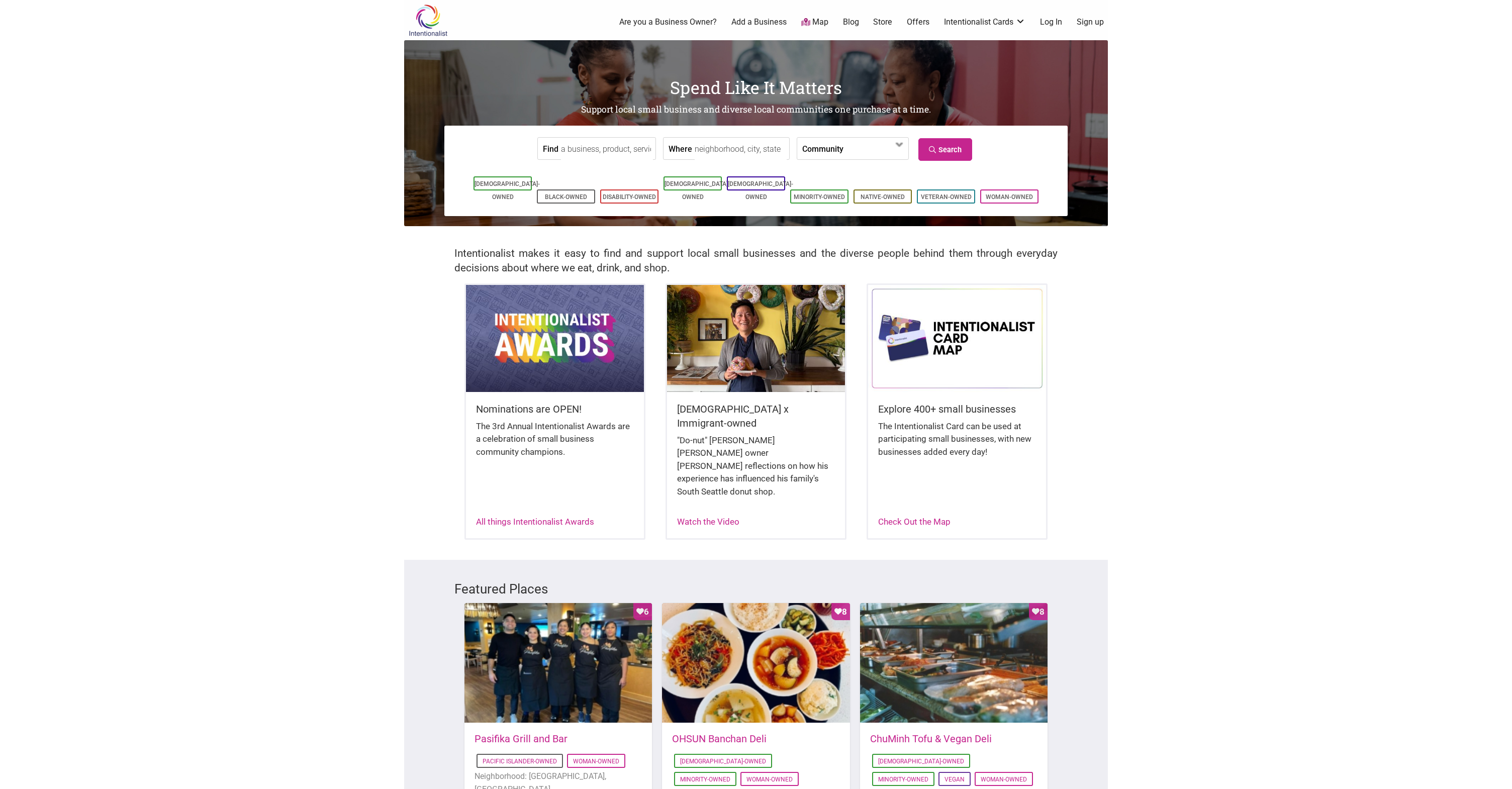
click at [634, 150] on input "Find" at bounding box center [607, 148] width 92 height 22
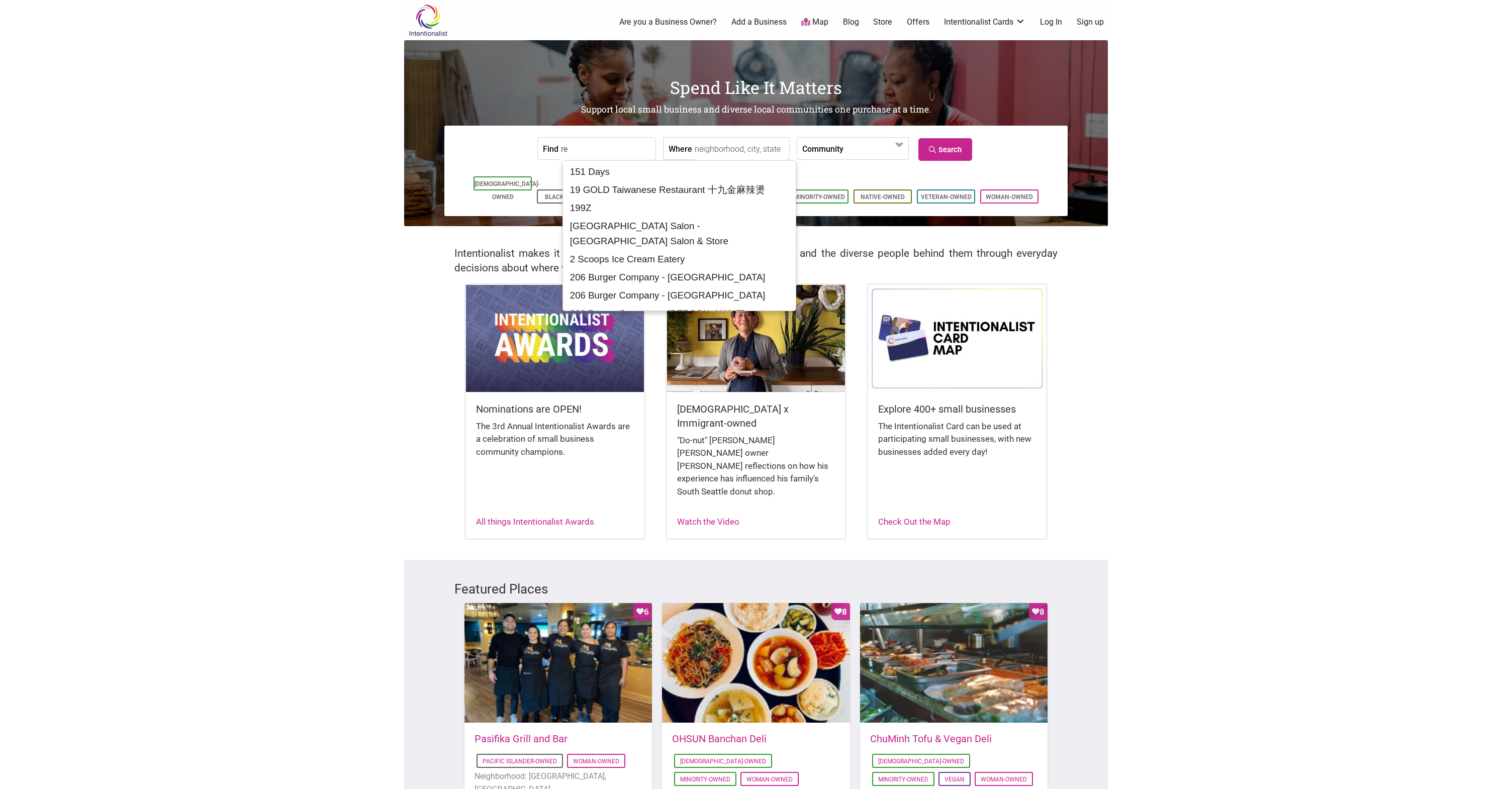
type input "r"
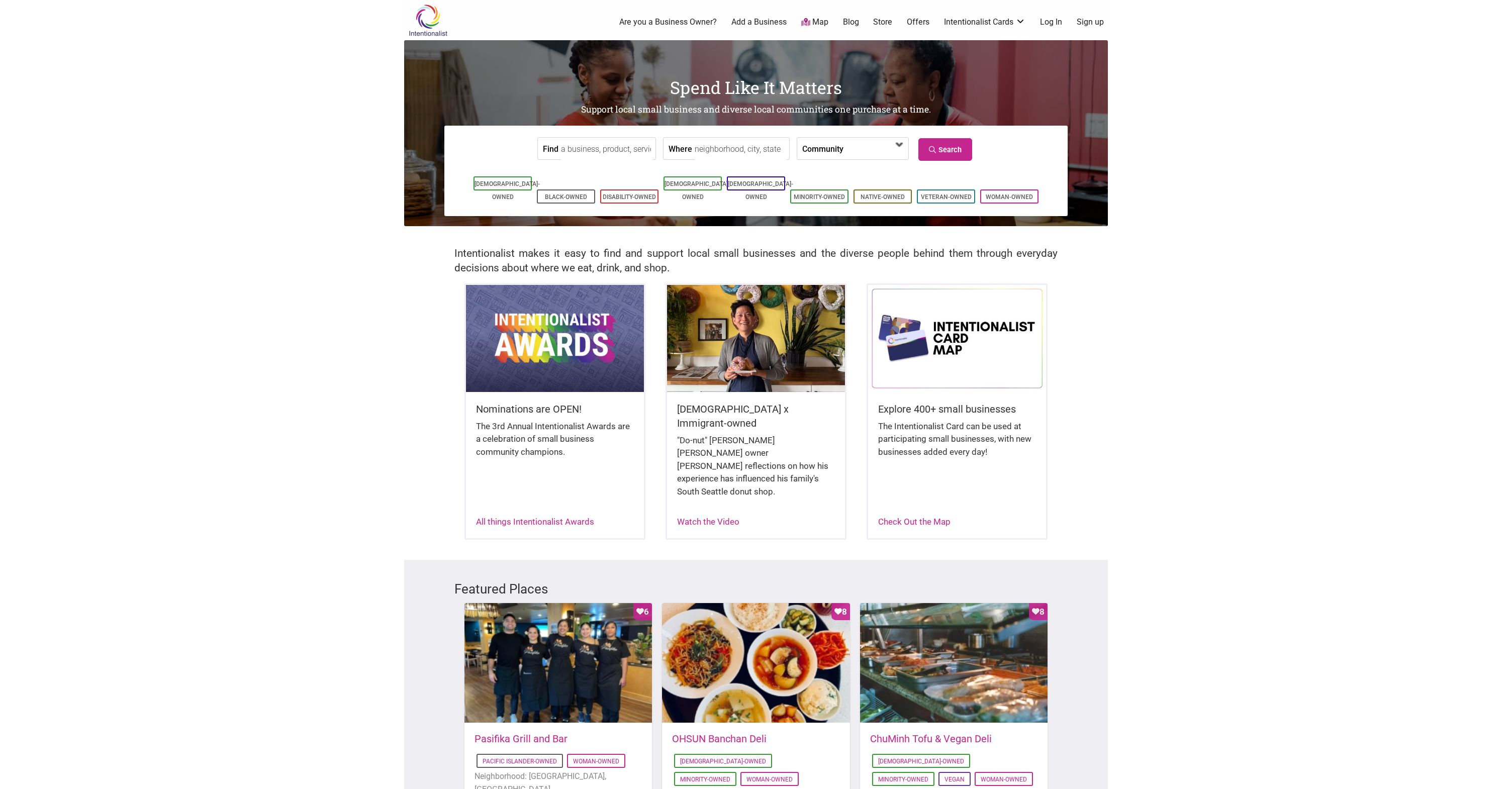
click at [851, 148] on span at bounding box center [872, 148] width 43 height 17
click at [722, 149] on input "Where" at bounding box center [740, 148] width 92 height 22
click at [1060, 146] on div "Find Where Community Asian-Owned Black-Owned Disability-Owned Family-Owned Lati…" at bounding box center [756, 171] width 623 height 91
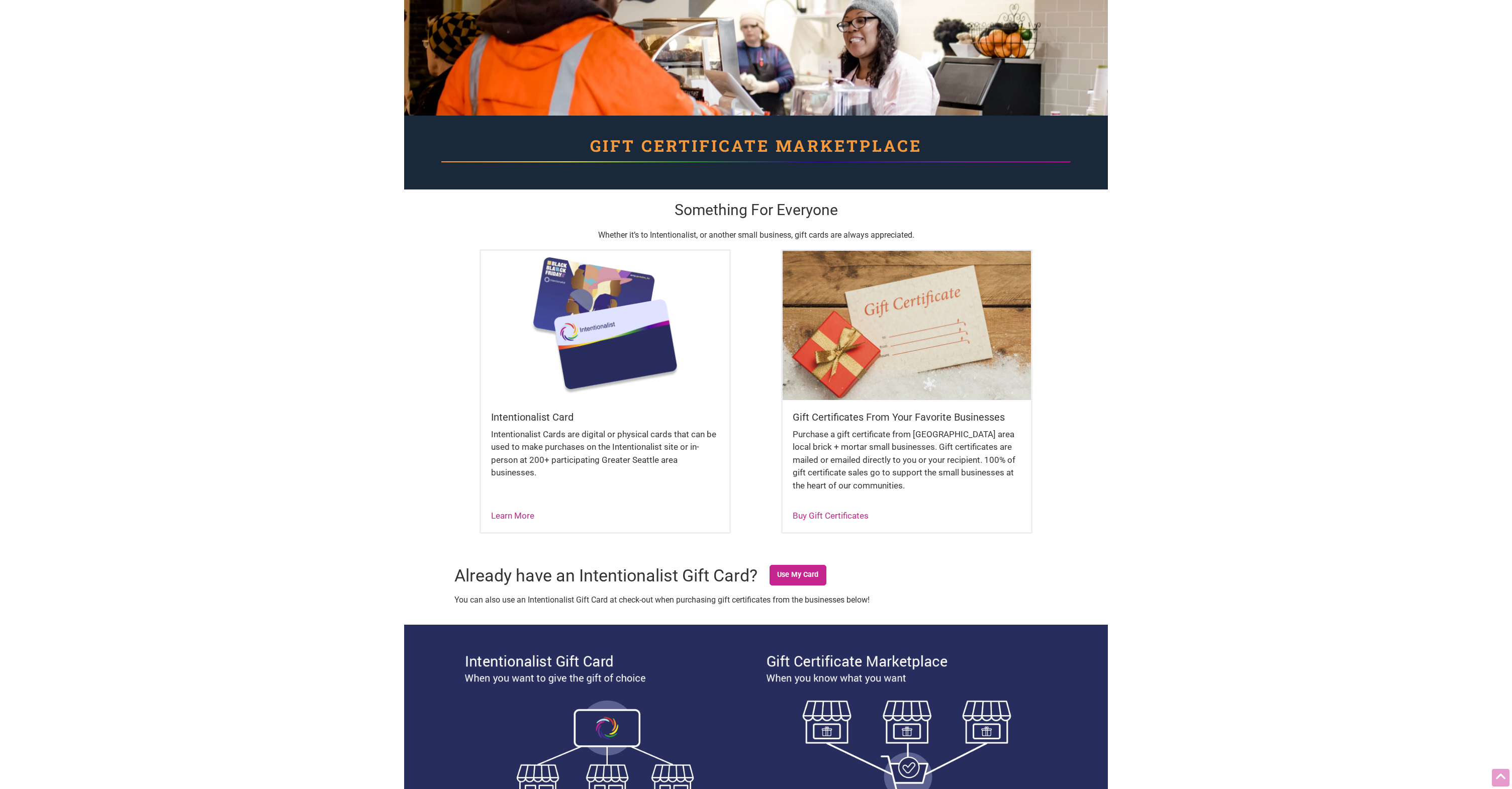
scroll to position [46, 0]
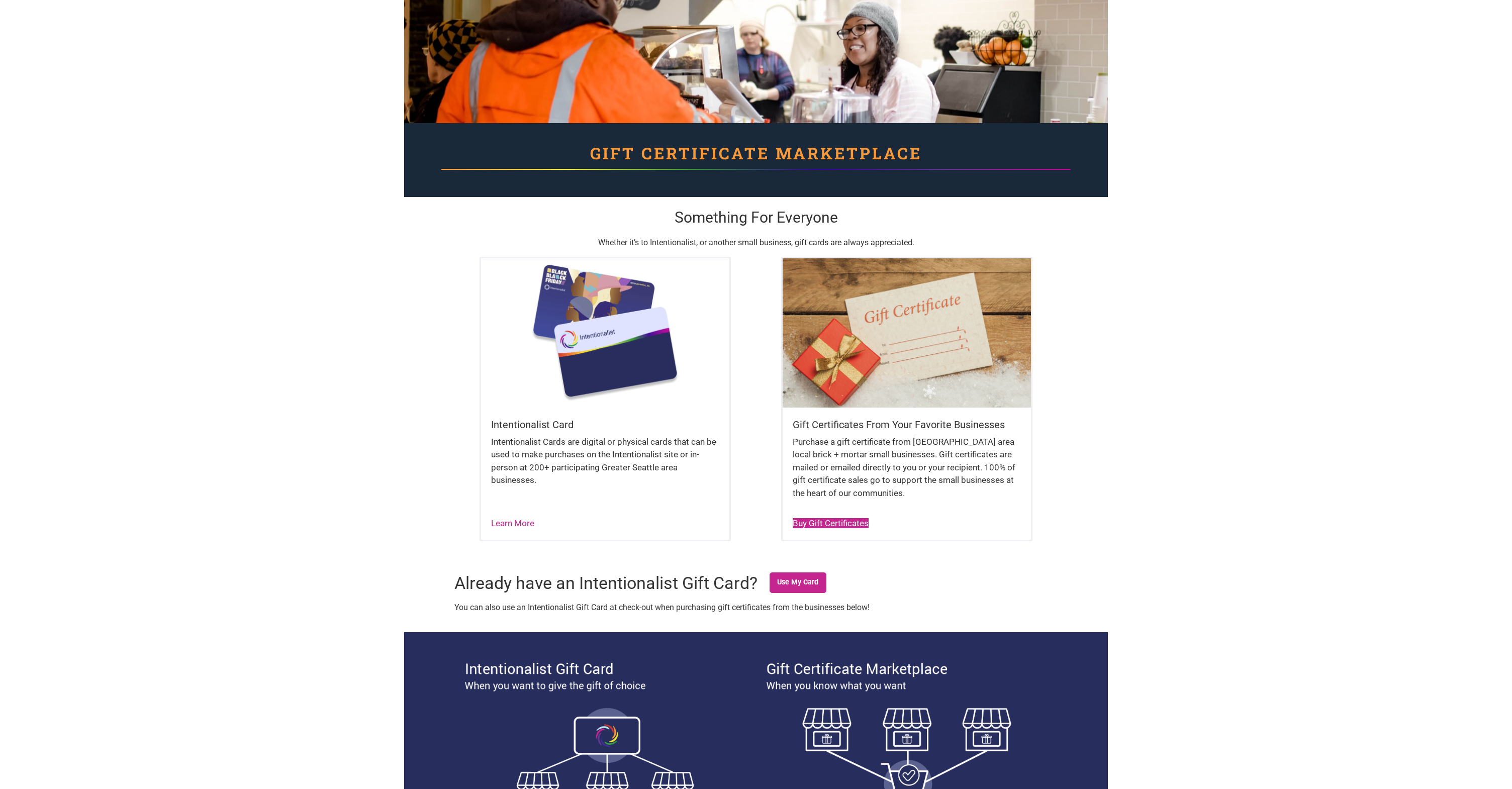
click at [818, 520] on link "Buy Gift Certificates" at bounding box center [830, 522] width 76 height 10
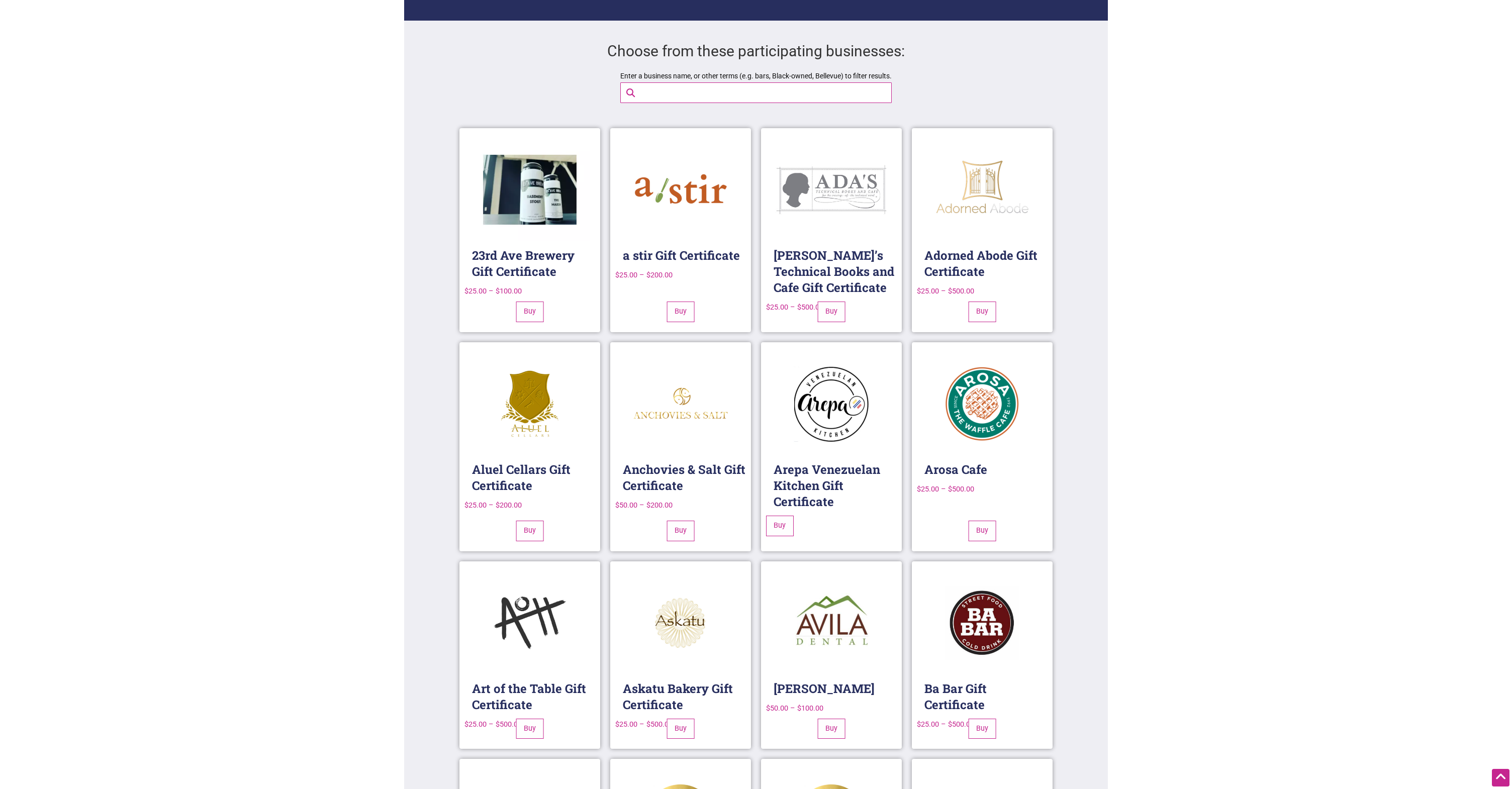
scroll to position [916, 0]
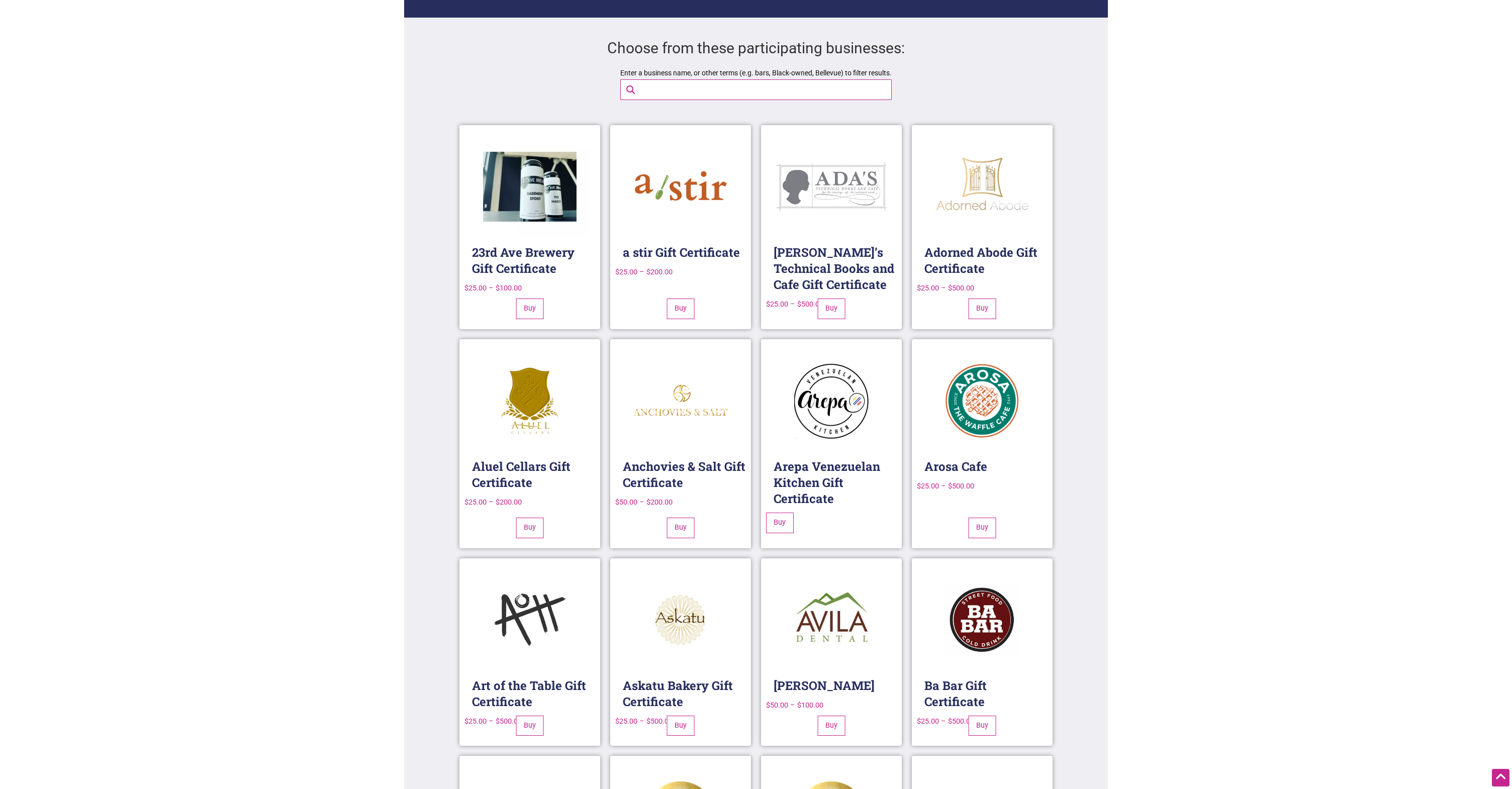
click at [717, 89] on input "Enter a business name, or other terms (e.g. bars, Black-owned, Bellevue) to fil…" at bounding box center [764, 90] width 258 height 20
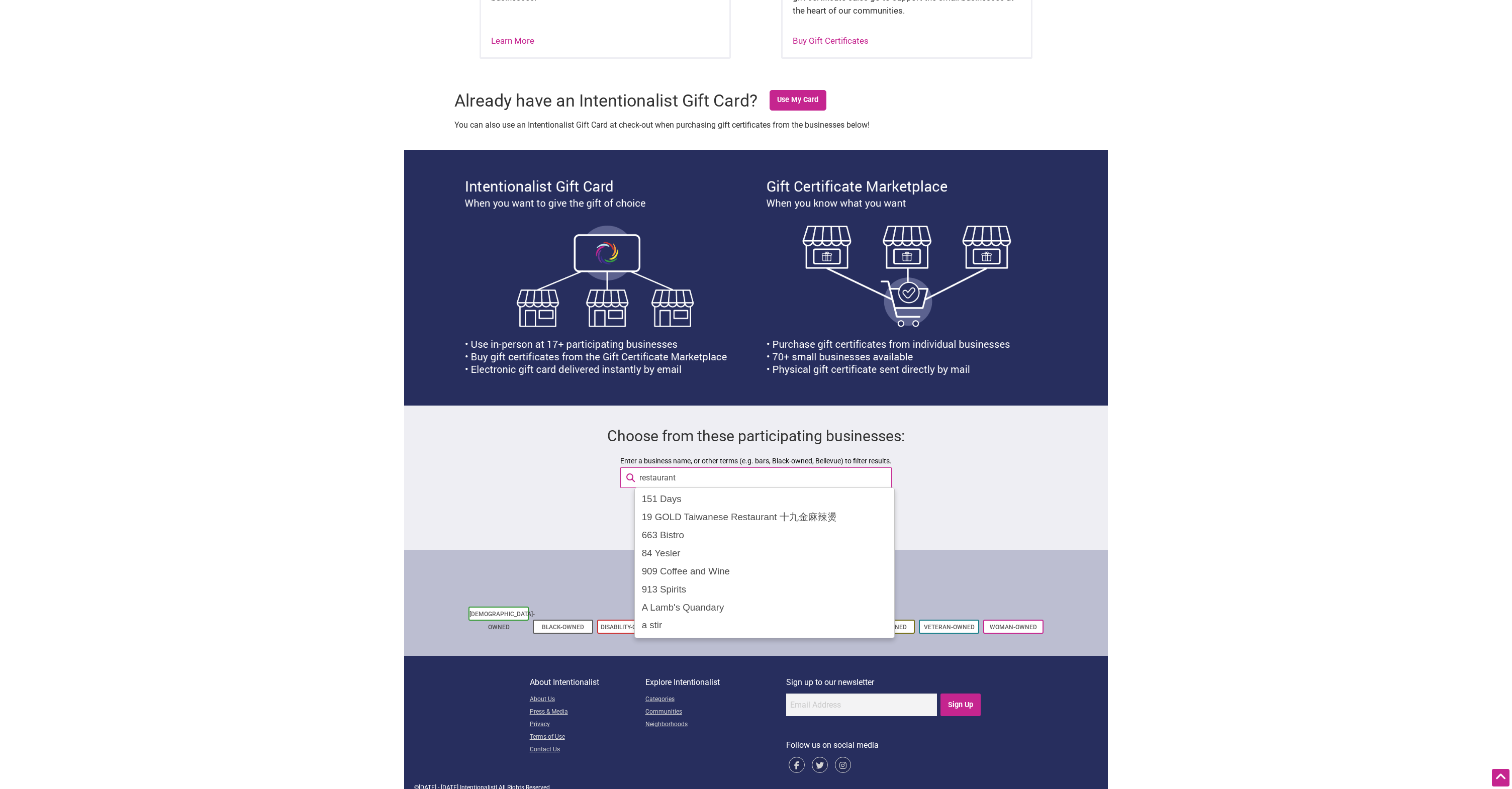
scroll to position [709, 0]
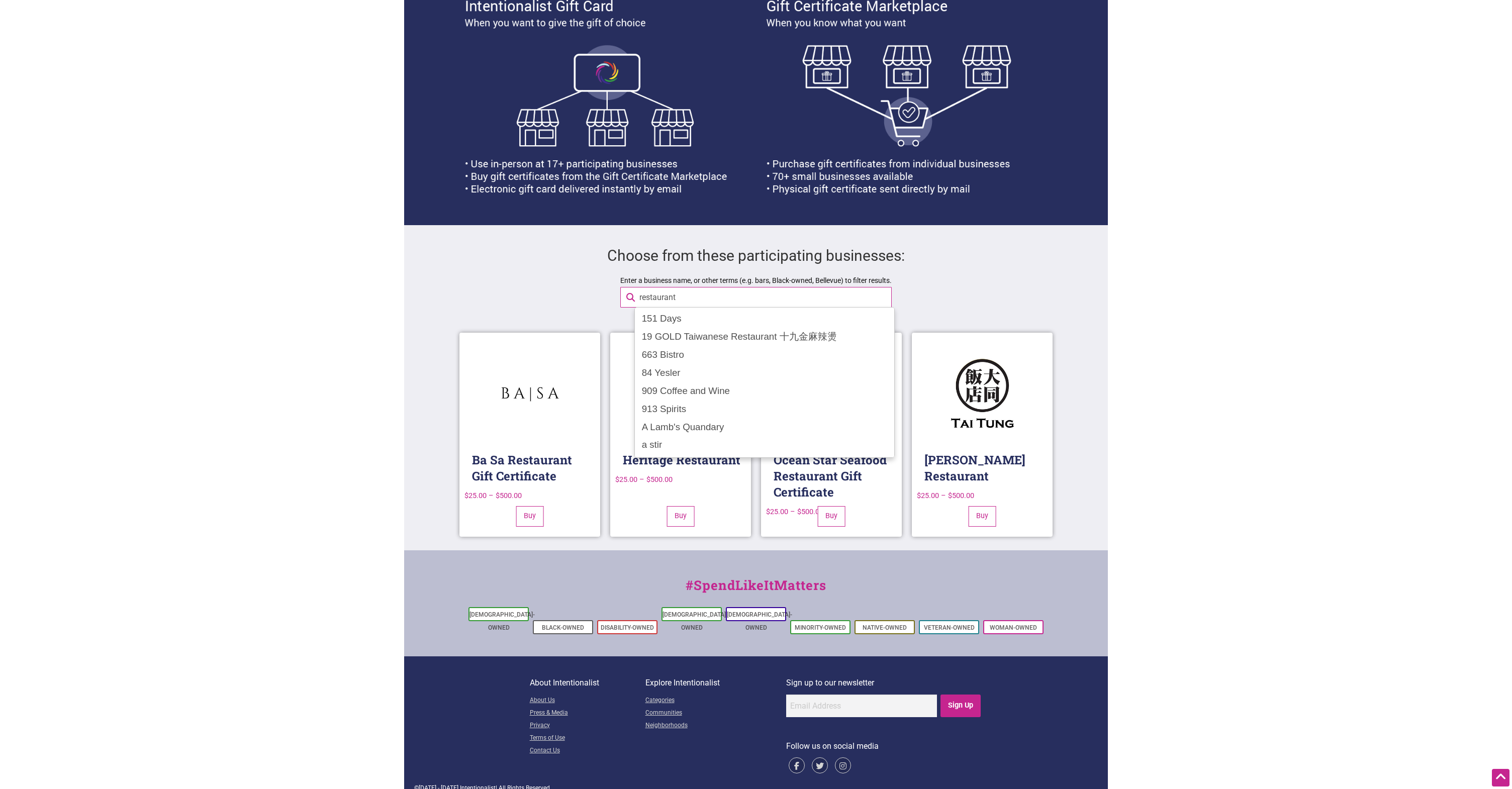
type input "restaurant"
click at [981, 270] on div "Choose from these participating businesses:" at bounding box center [756, 250] width 703 height 49
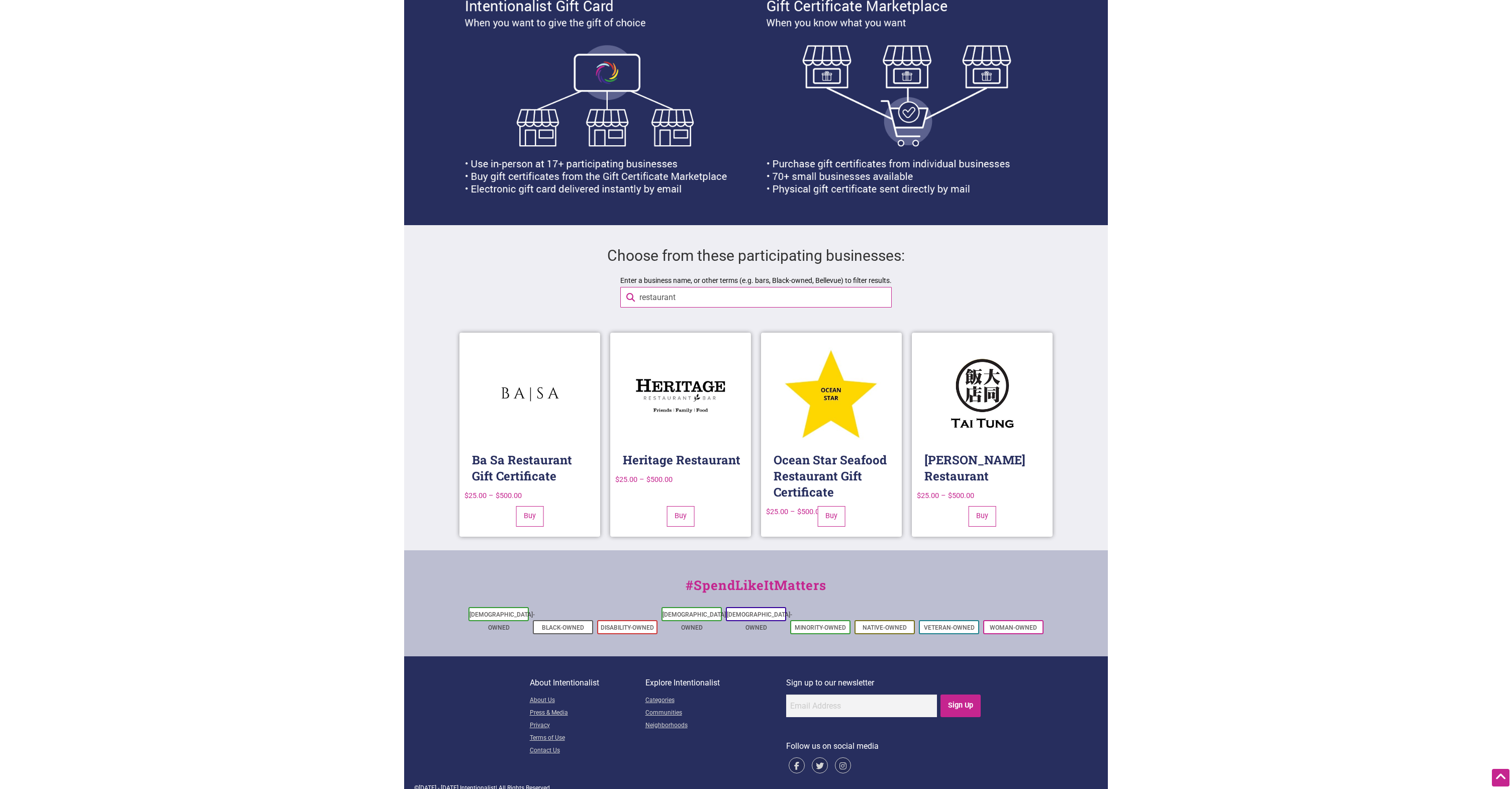
click at [682, 301] on input "restaurant" at bounding box center [764, 297] width 258 height 20
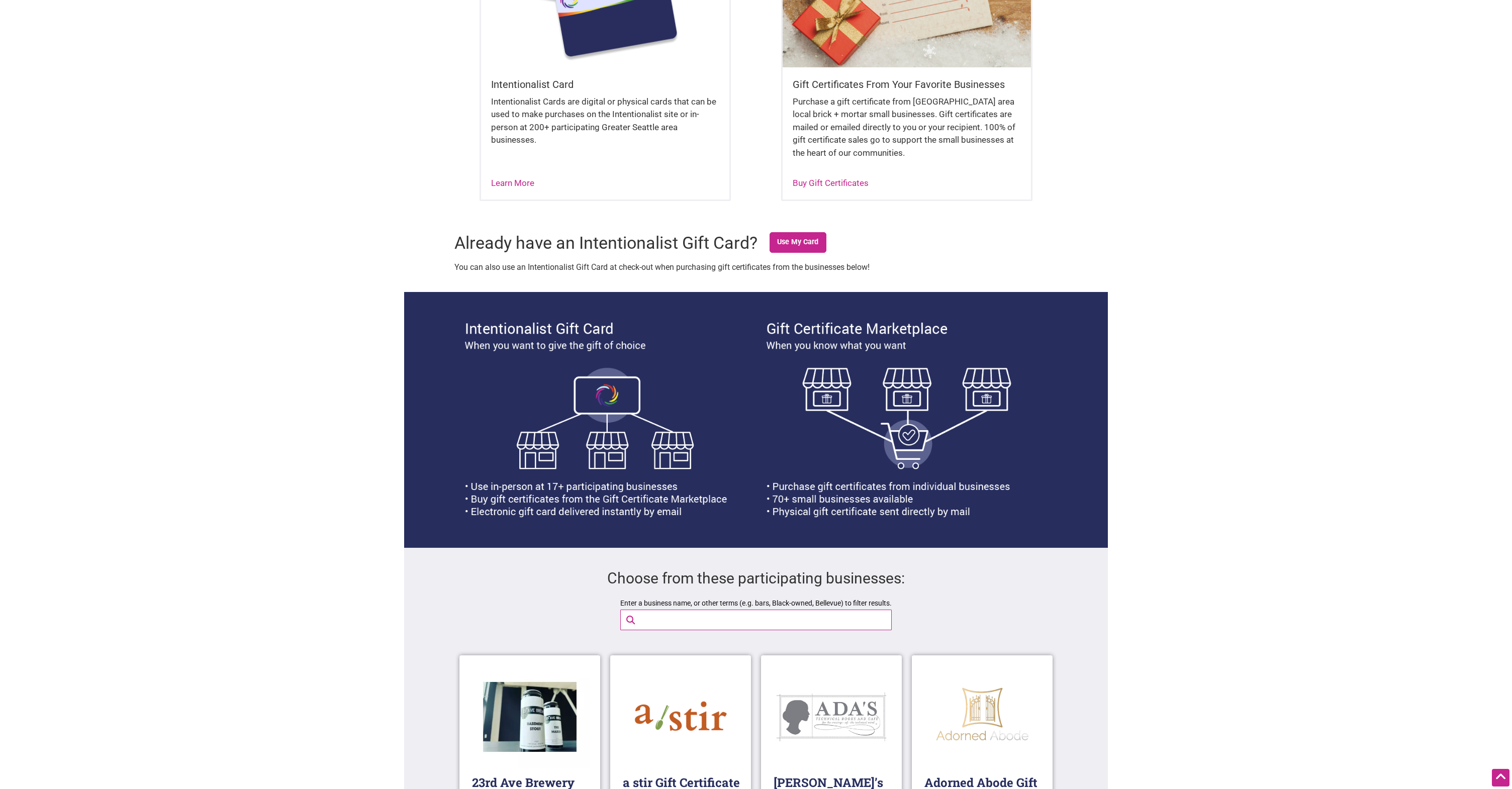
scroll to position [0, 0]
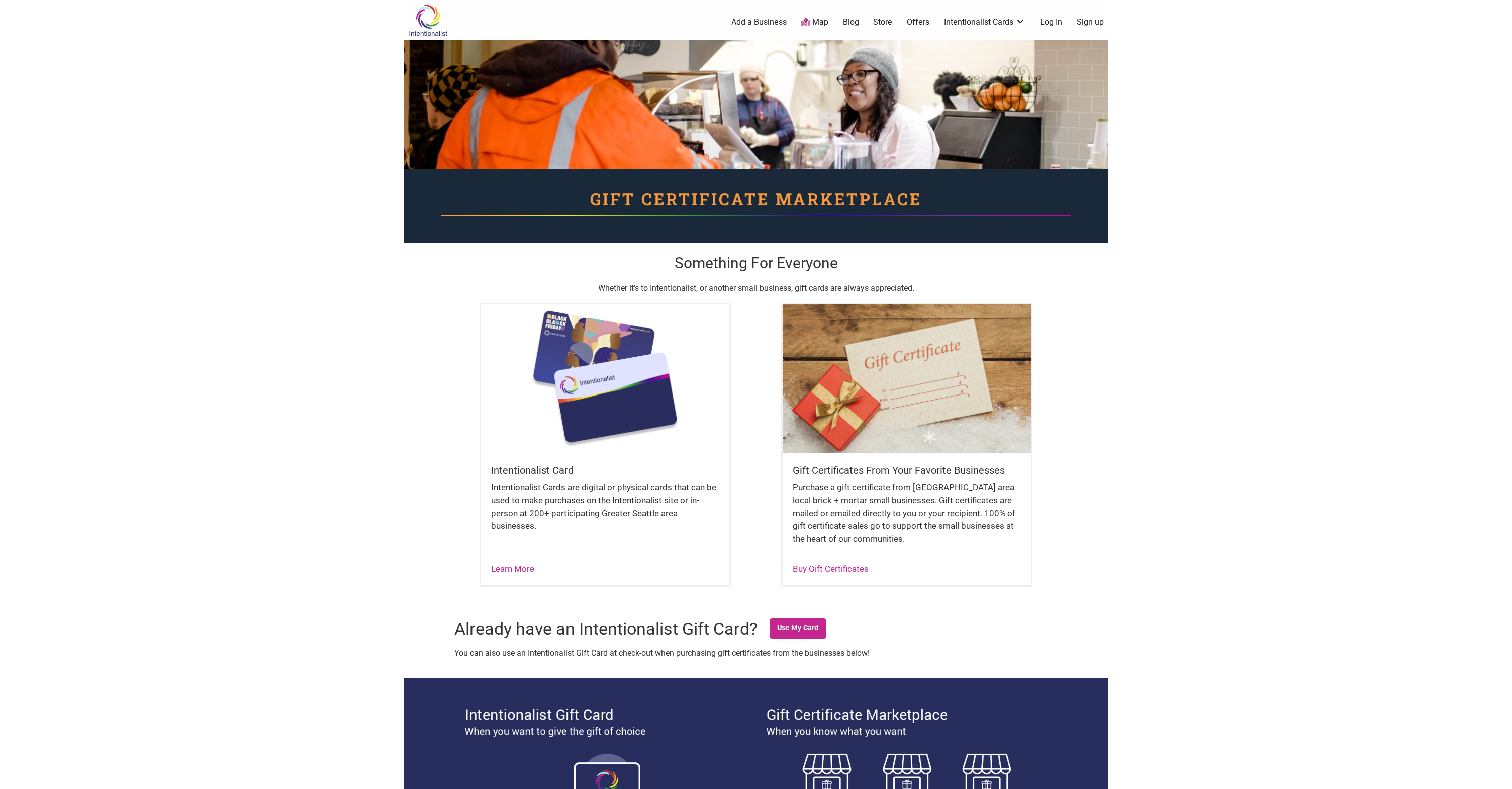
click at [430, 17] on img at bounding box center [428, 20] width 48 height 32
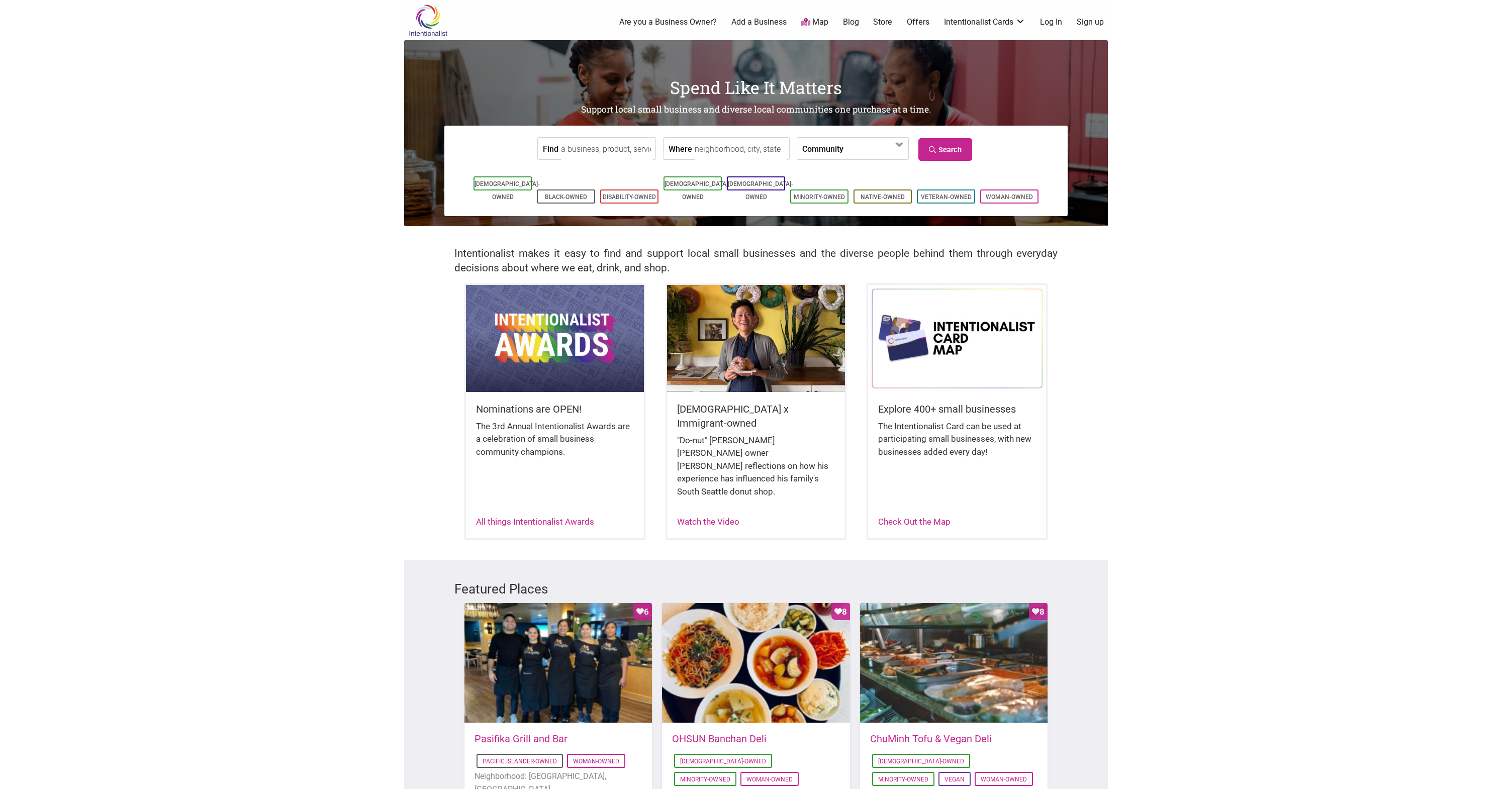
click at [815, 25] on link "Map" at bounding box center [815, 22] width 27 height 12
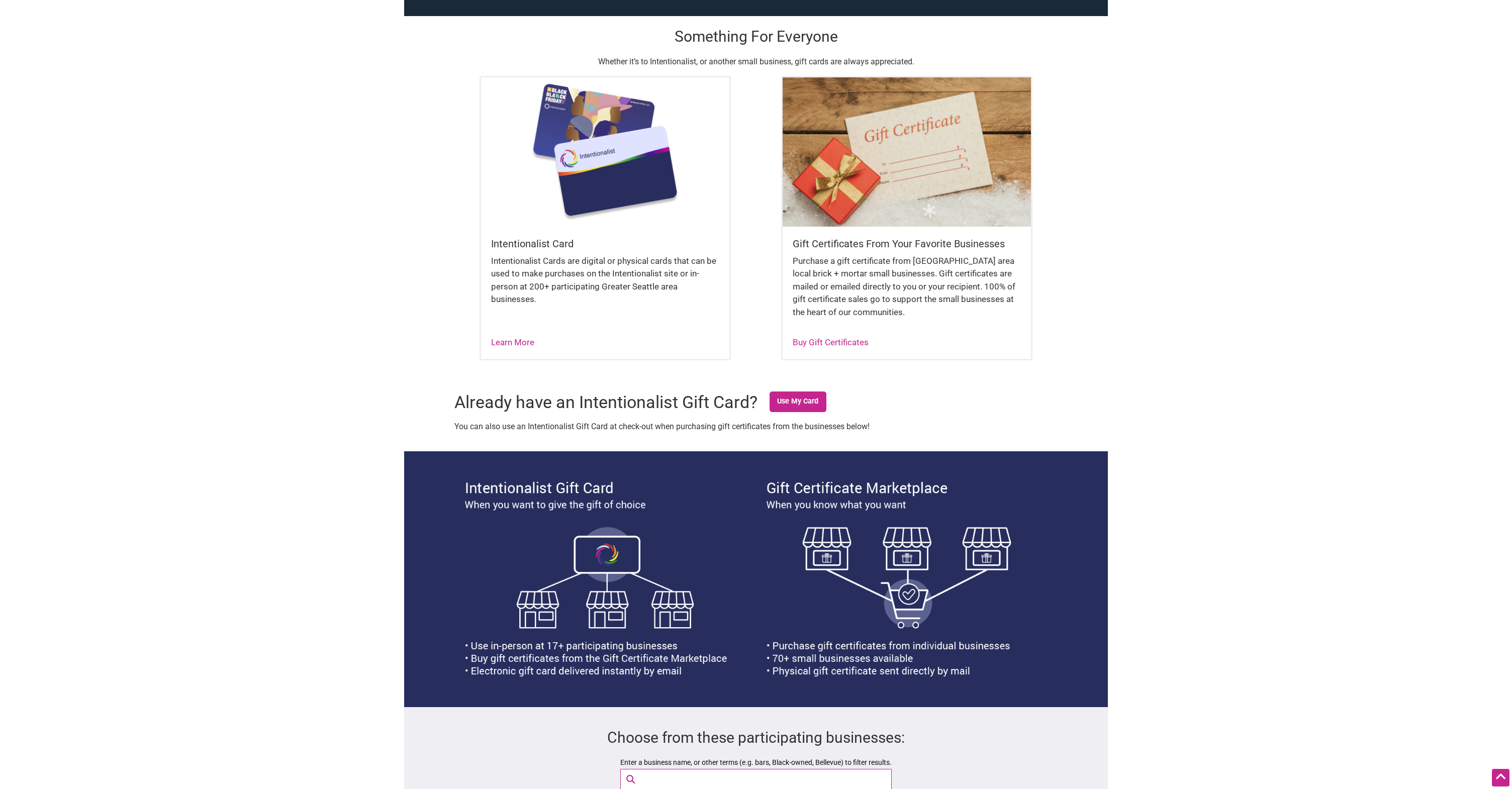
scroll to position [315, 0]
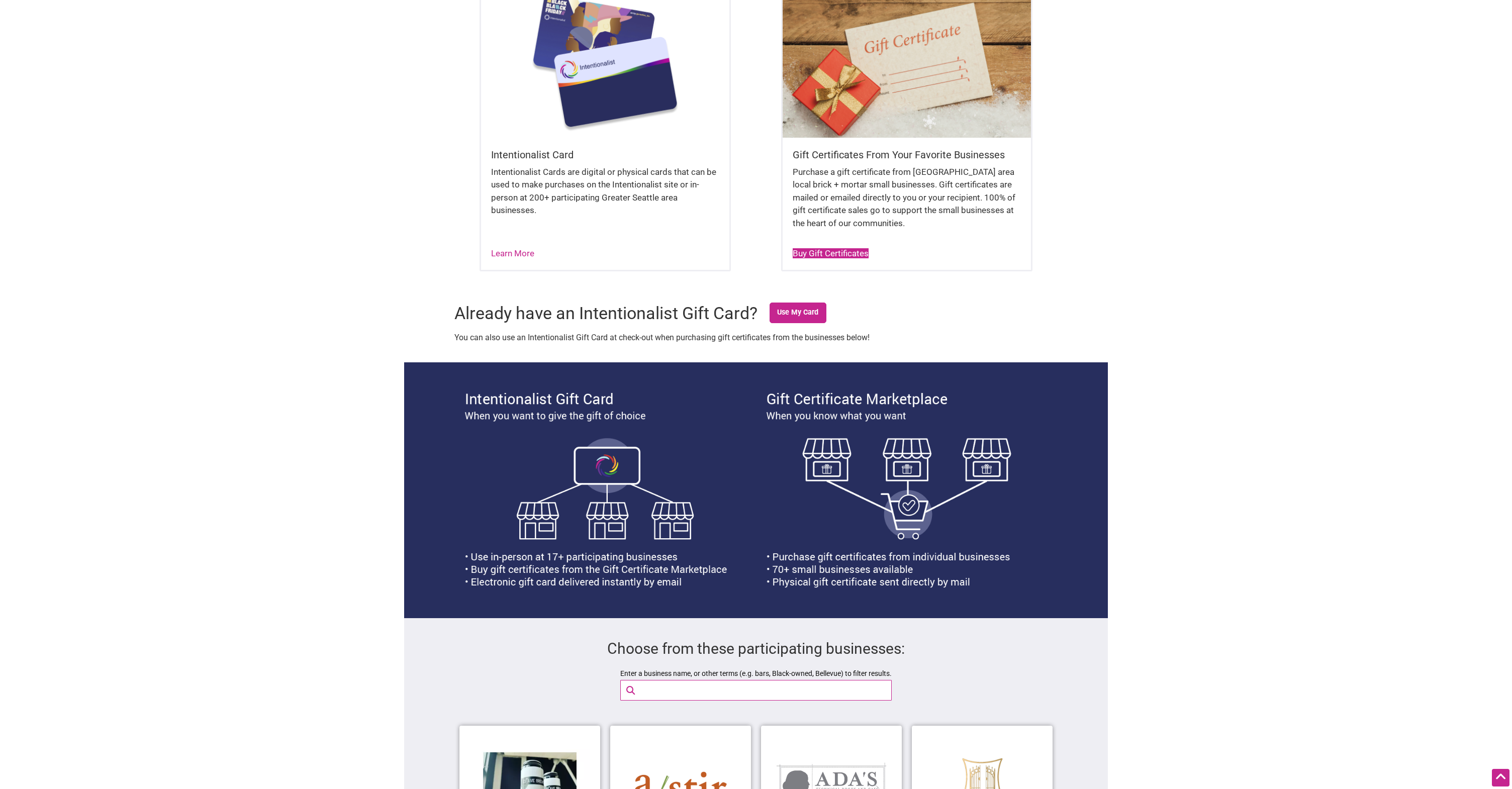
click at [824, 255] on link "Buy Gift Certificates" at bounding box center [830, 253] width 76 height 10
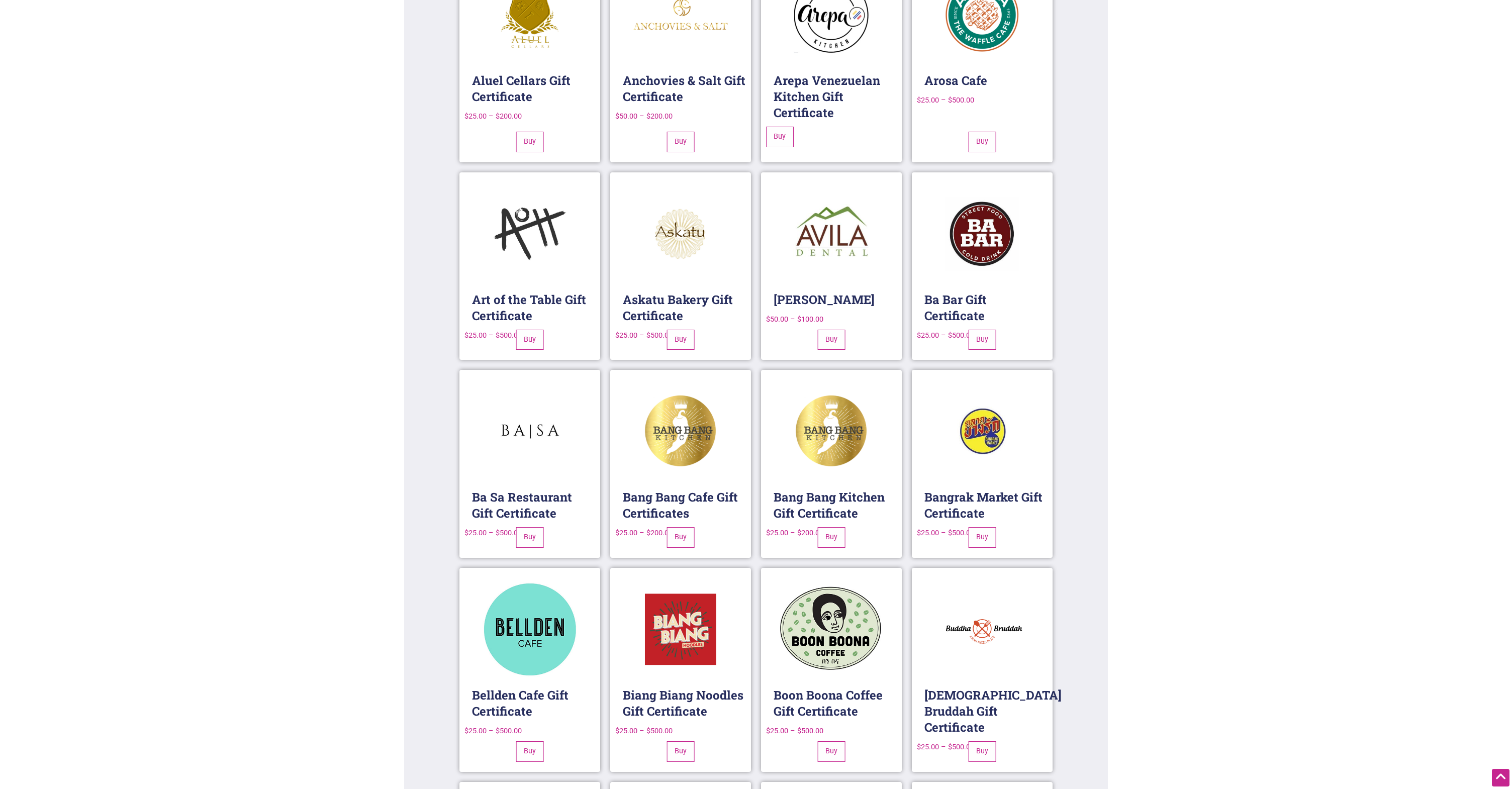
scroll to position [1303, 0]
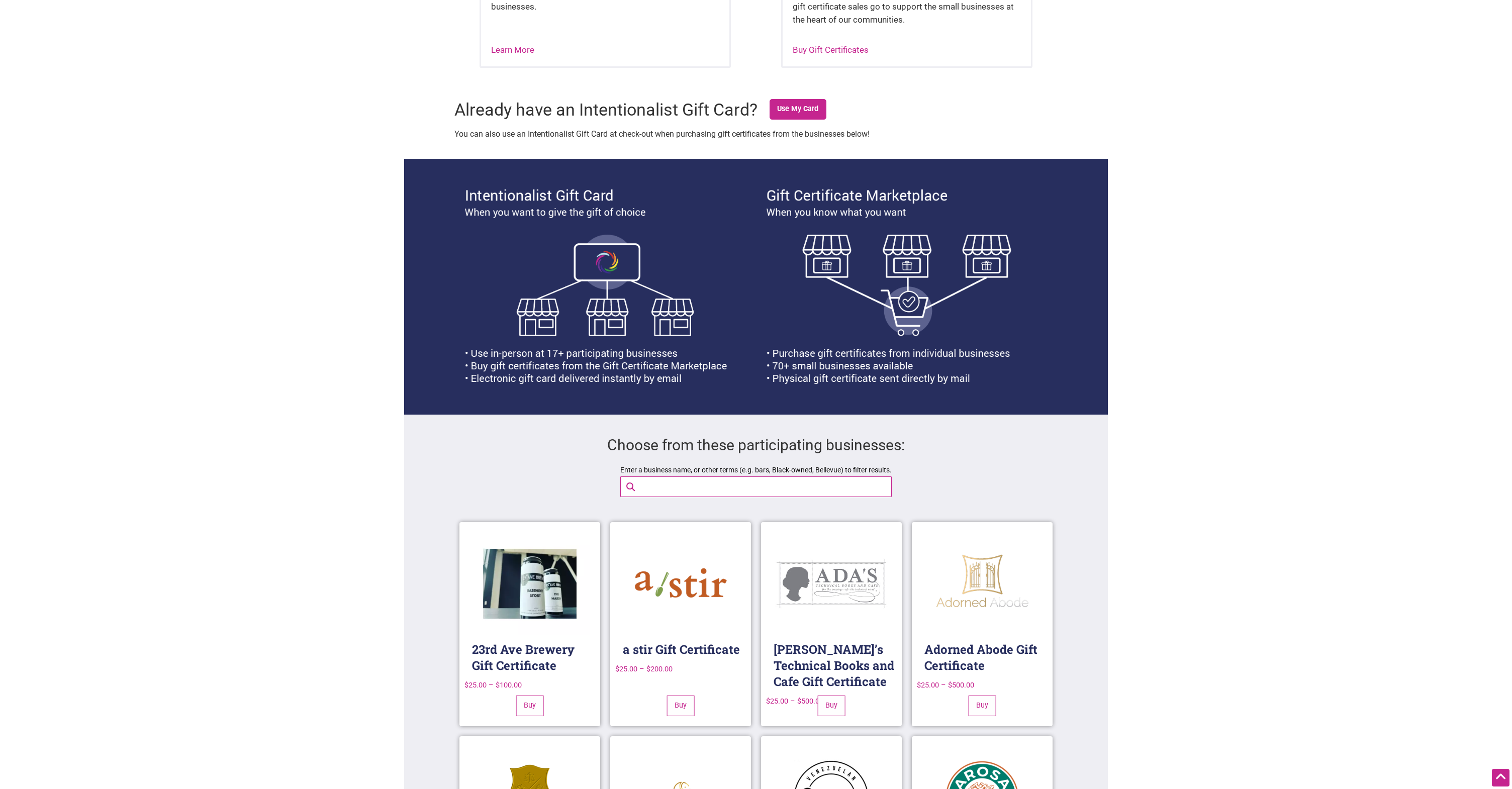
scroll to position [0, 0]
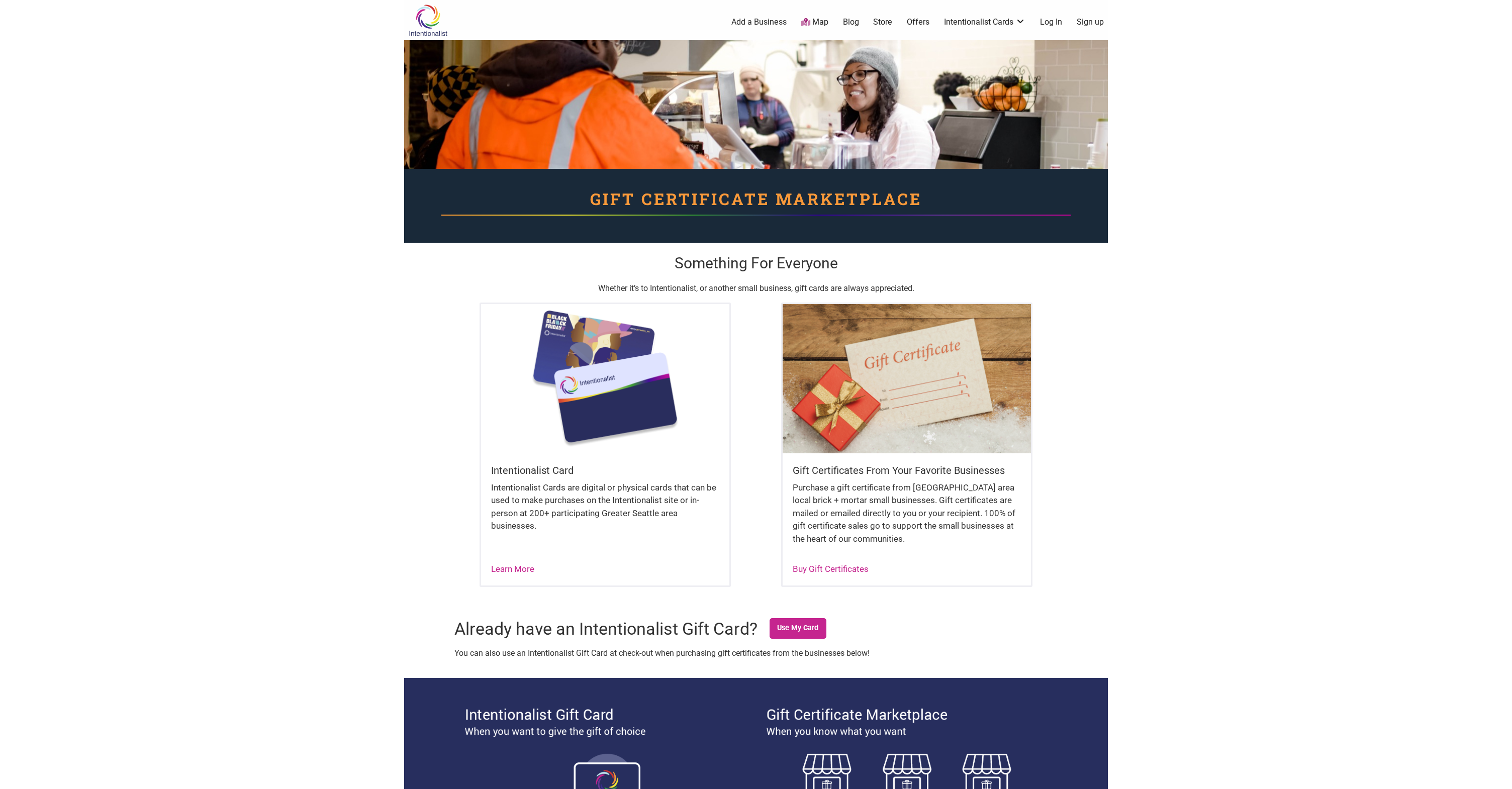
click at [834, 574] on div "Buy Gift Certificates" at bounding box center [830, 568] width 76 height 13
click at [843, 565] on link "Buy Gift Certificates" at bounding box center [830, 568] width 76 height 10
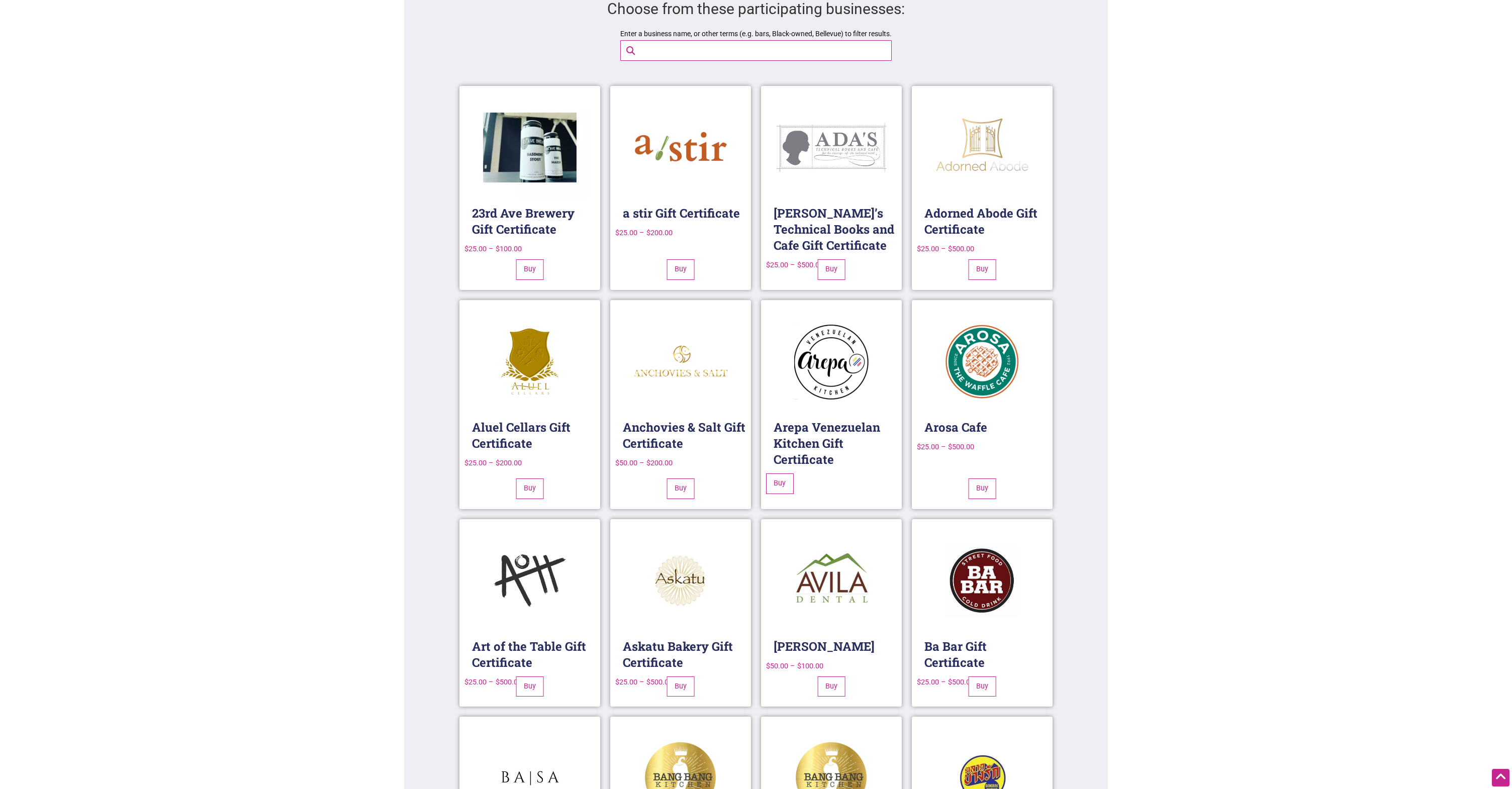
click at [705, 48] on input "Enter a business name, or other terms (e.g. bars, Black-owned, Bellevue) to fil…" at bounding box center [764, 51] width 258 height 20
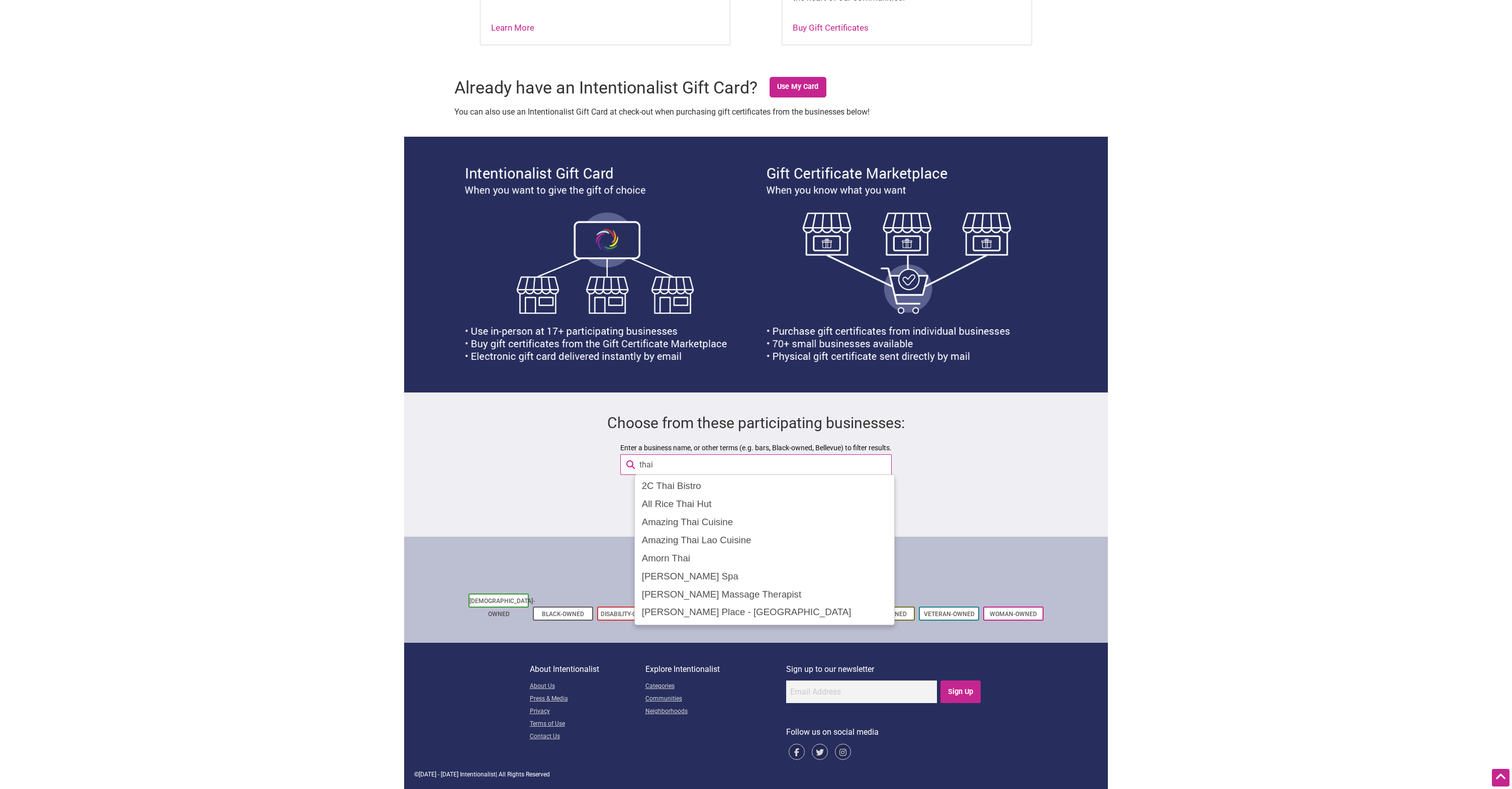
scroll to position [528, 0]
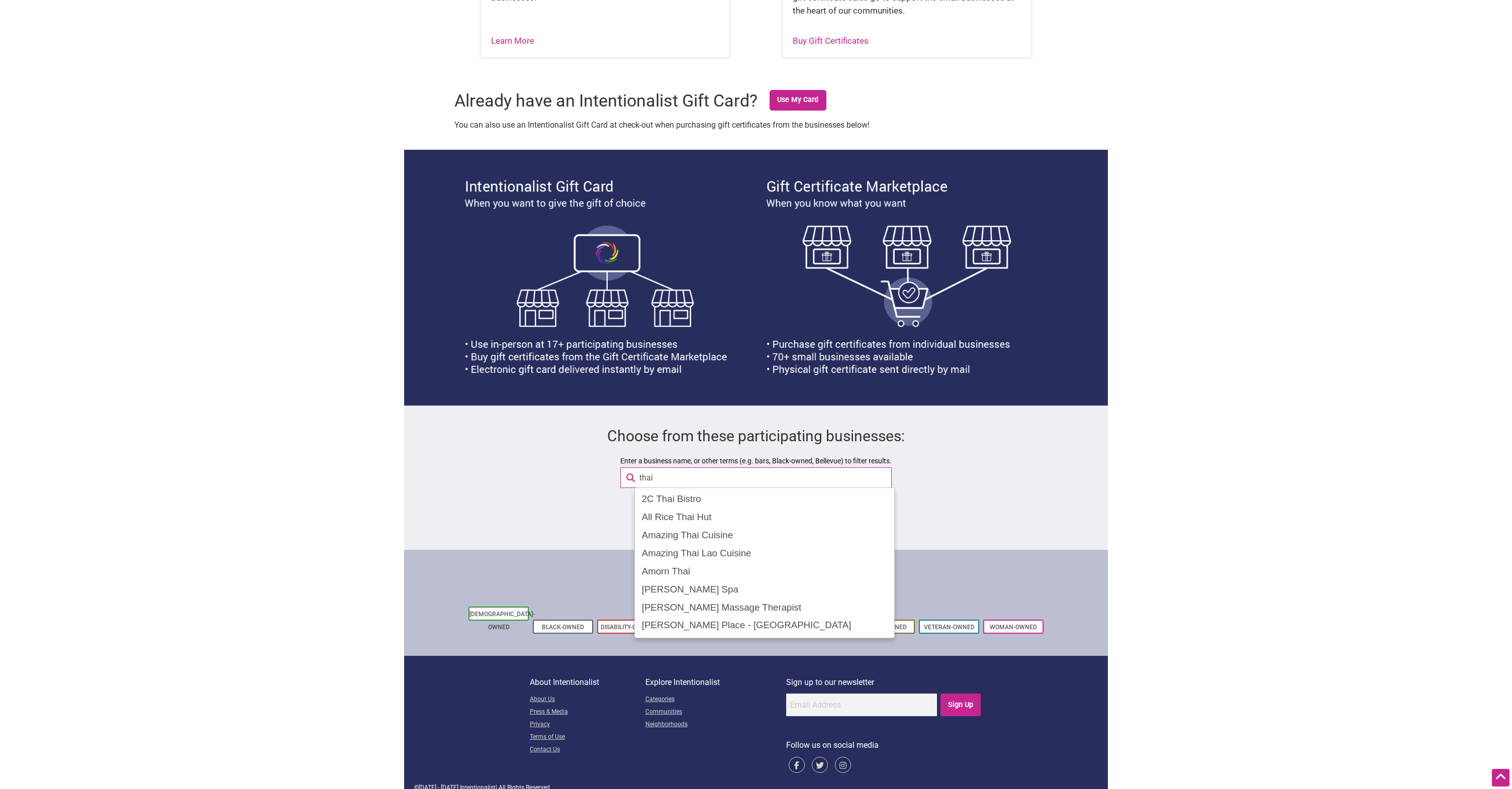
type input "thai"
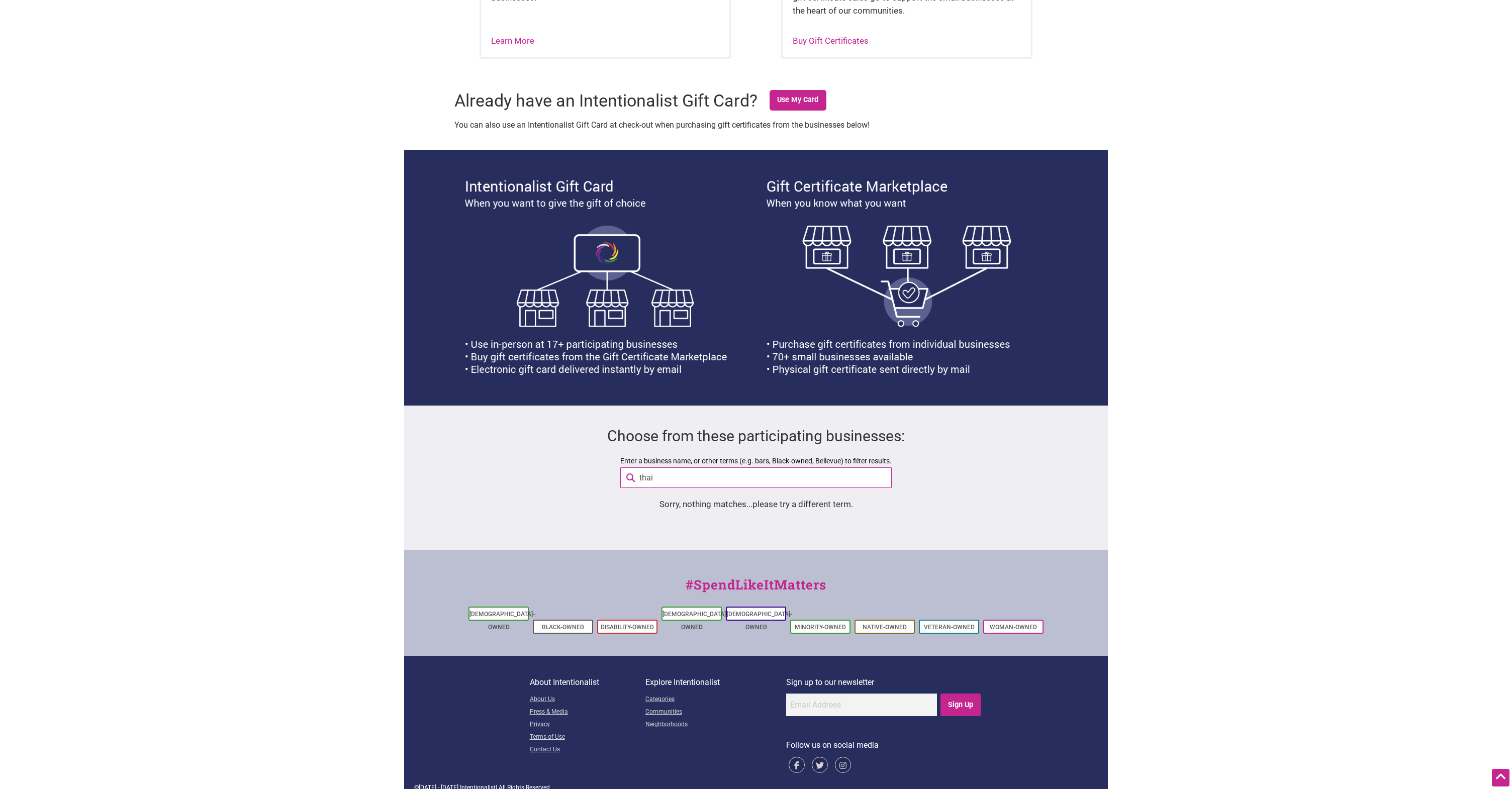
click at [732, 480] on input "thai" at bounding box center [764, 478] width 258 height 20
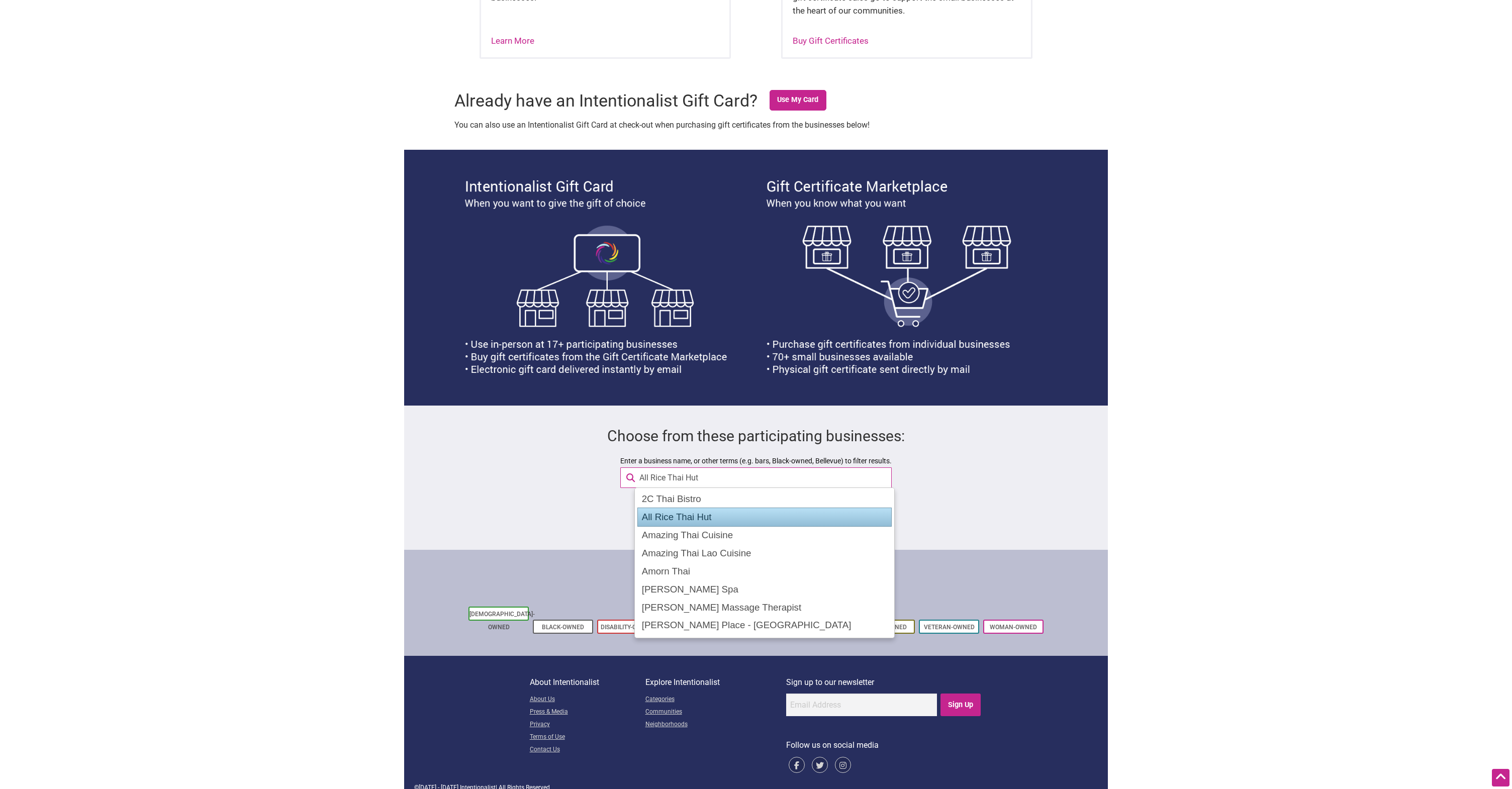
type input "Amazing Thai Cuisine"
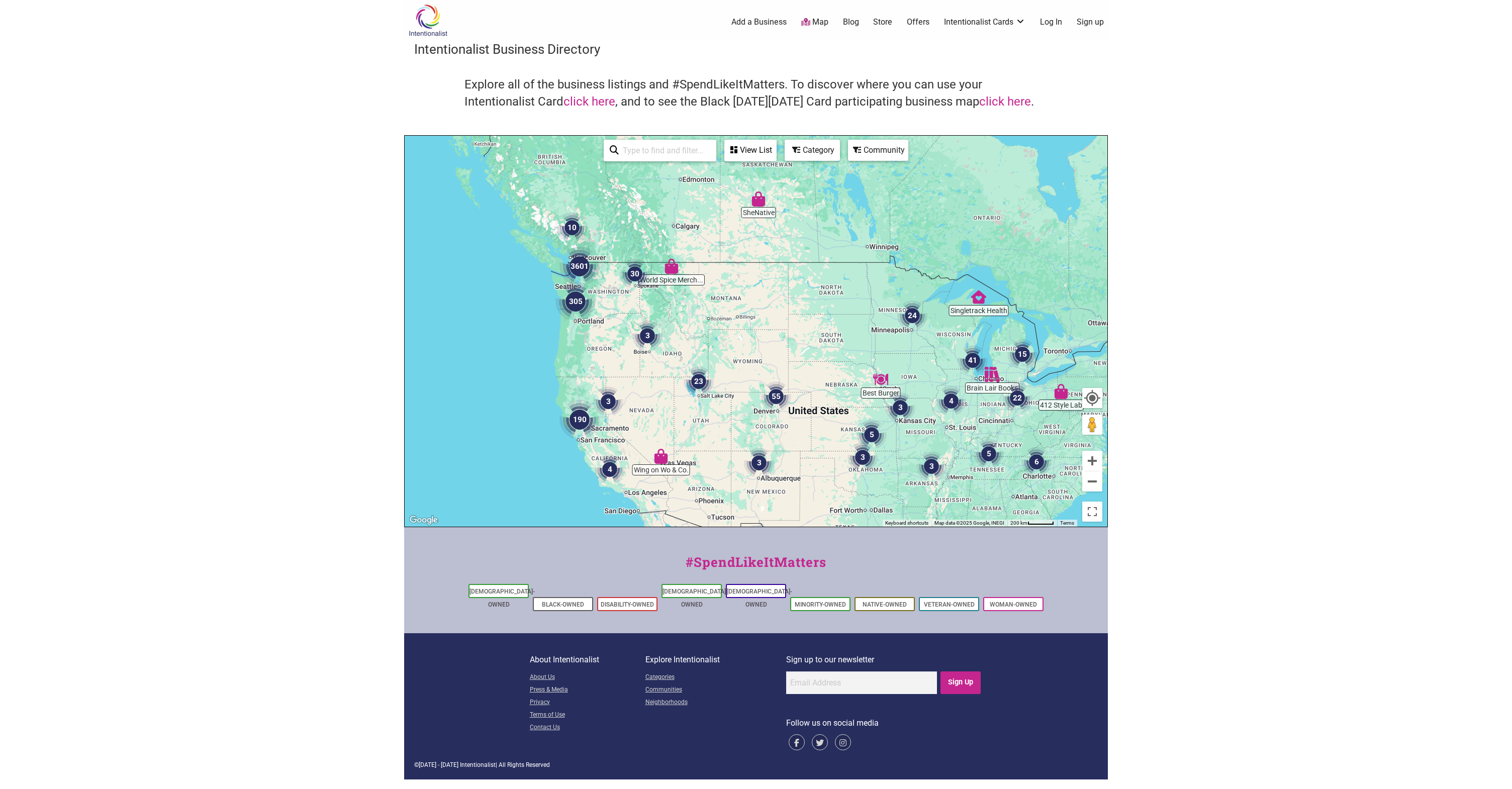
drag, startPoint x: 832, startPoint y: 372, endPoint x: 785, endPoint y: 331, distance: 62.4
click at [785, 331] on div "To navigate, press the arrow keys." at bounding box center [755, 331] width 702 height 391
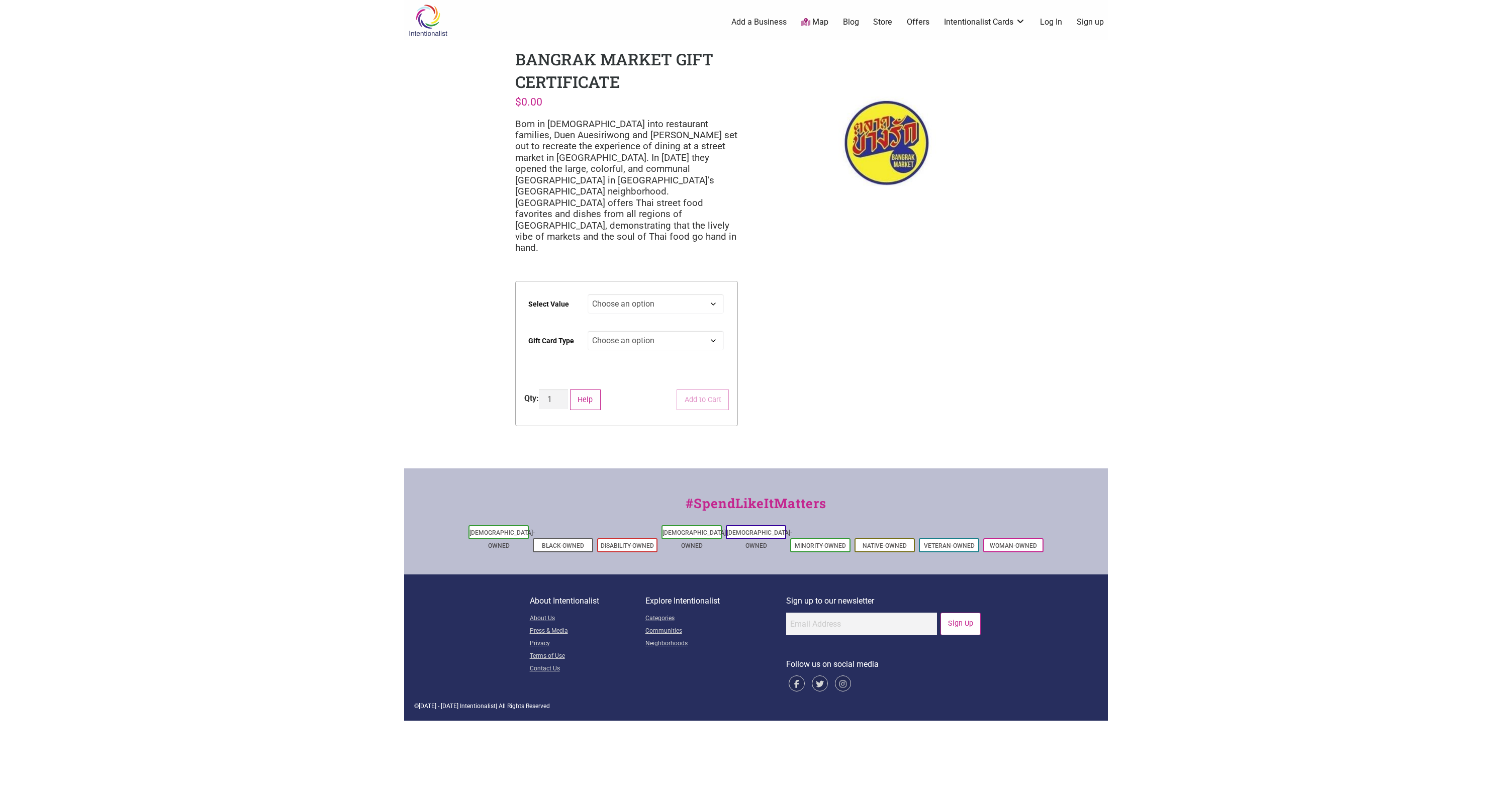
click at [670, 331] on select "Choose an option Physical" at bounding box center [656, 341] width 137 height 20
select select "Physical"
click at [700, 294] on select "Choose an option $25 $50 $100 $200 $500" at bounding box center [656, 304] width 137 height 20
select select "$200"
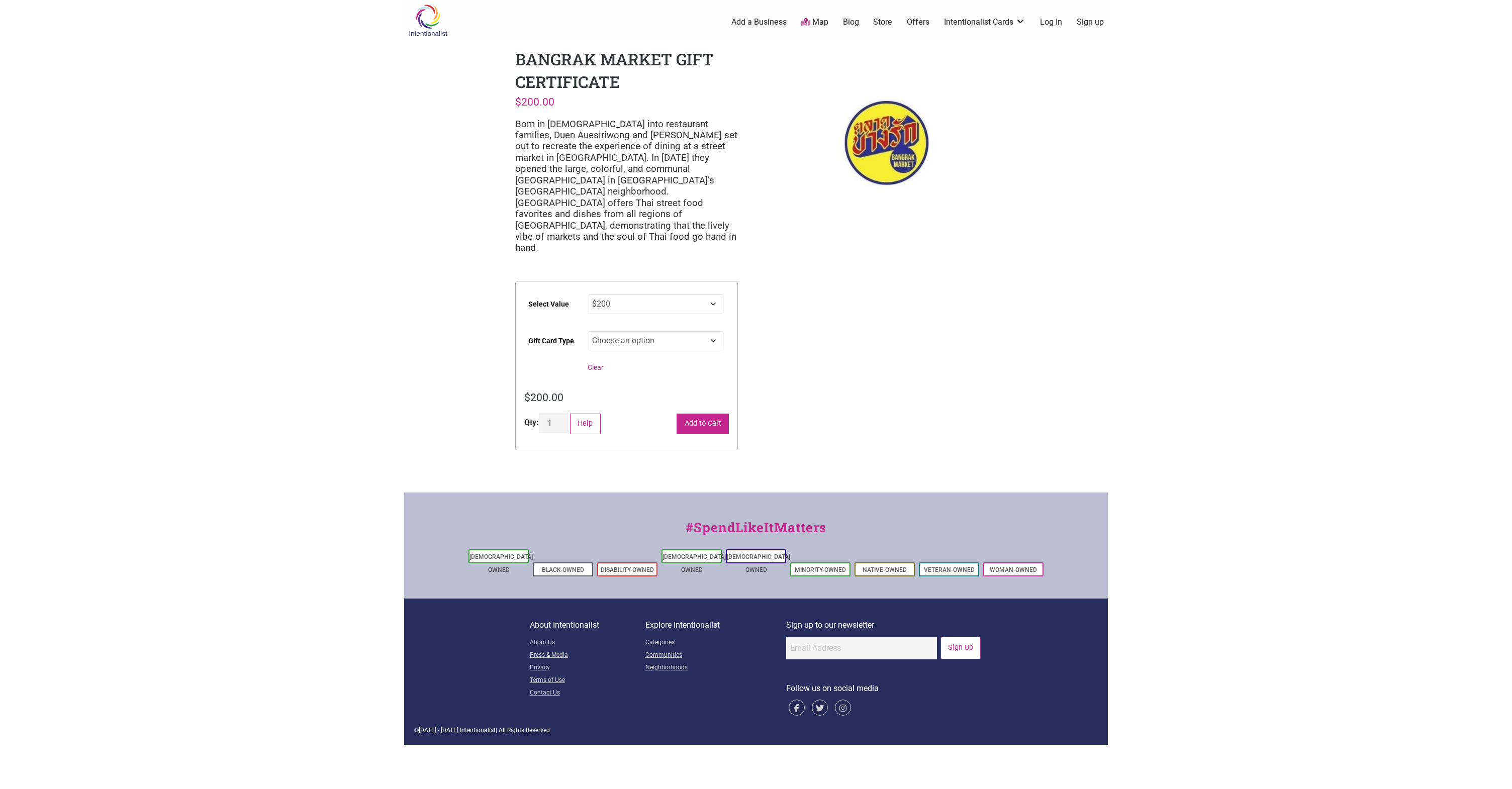
click at [711, 413] on button "Add to Cart" at bounding box center [703, 423] width 53 height 21
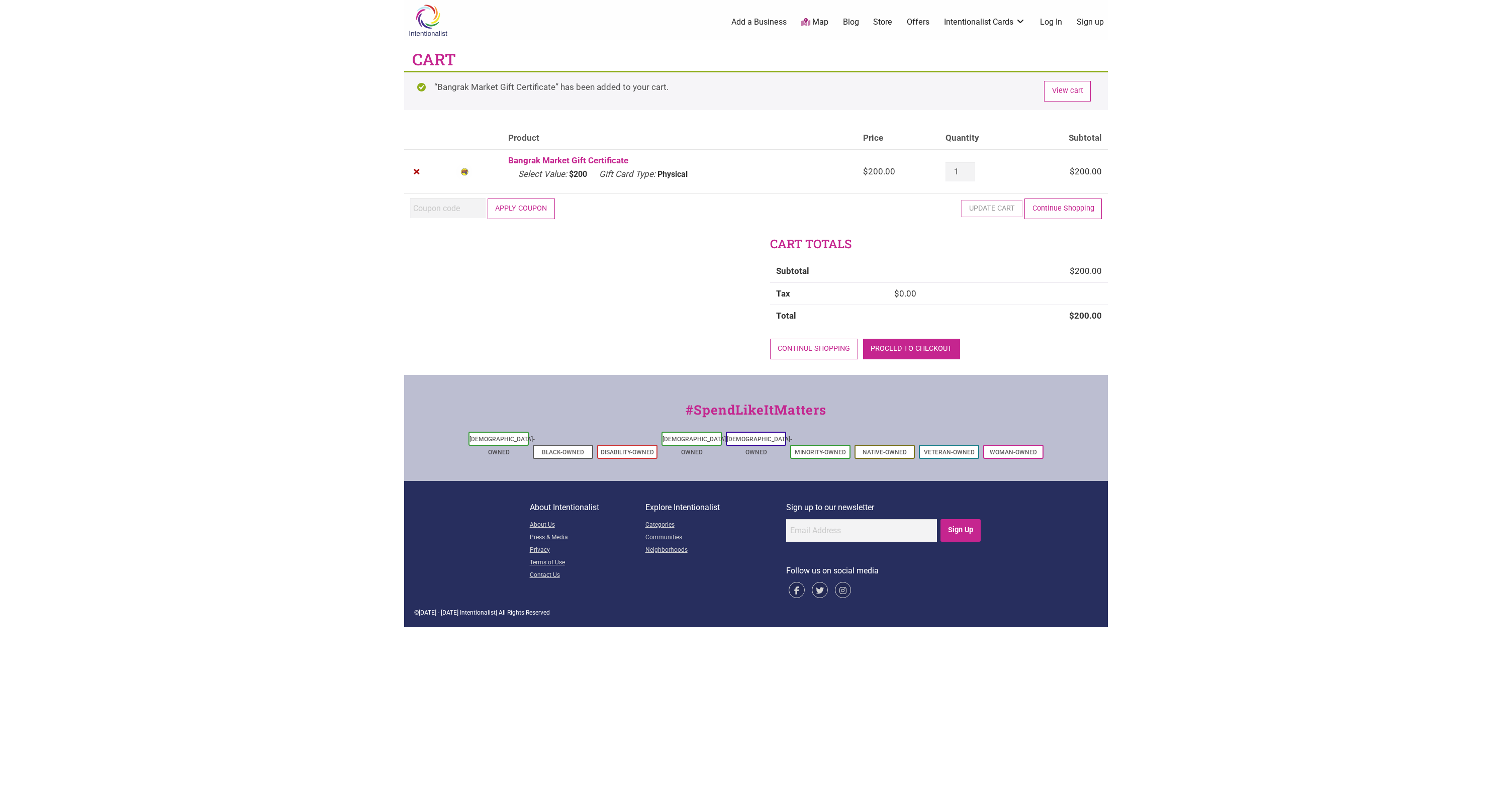
click at [919, 351] on link "Proceed to checkout" at bounding box center [910, 349] width 97 height 21
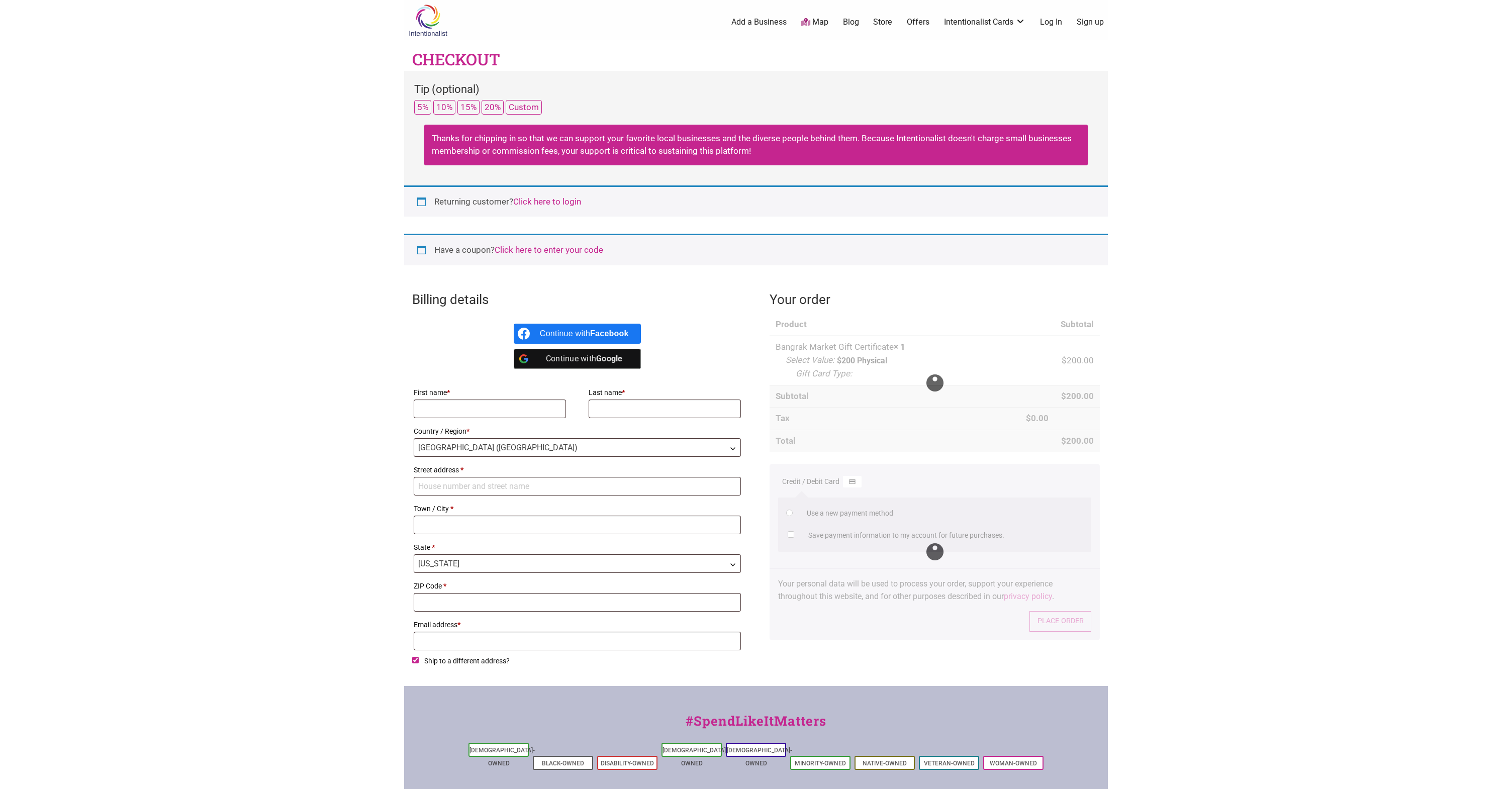
select select "WA"
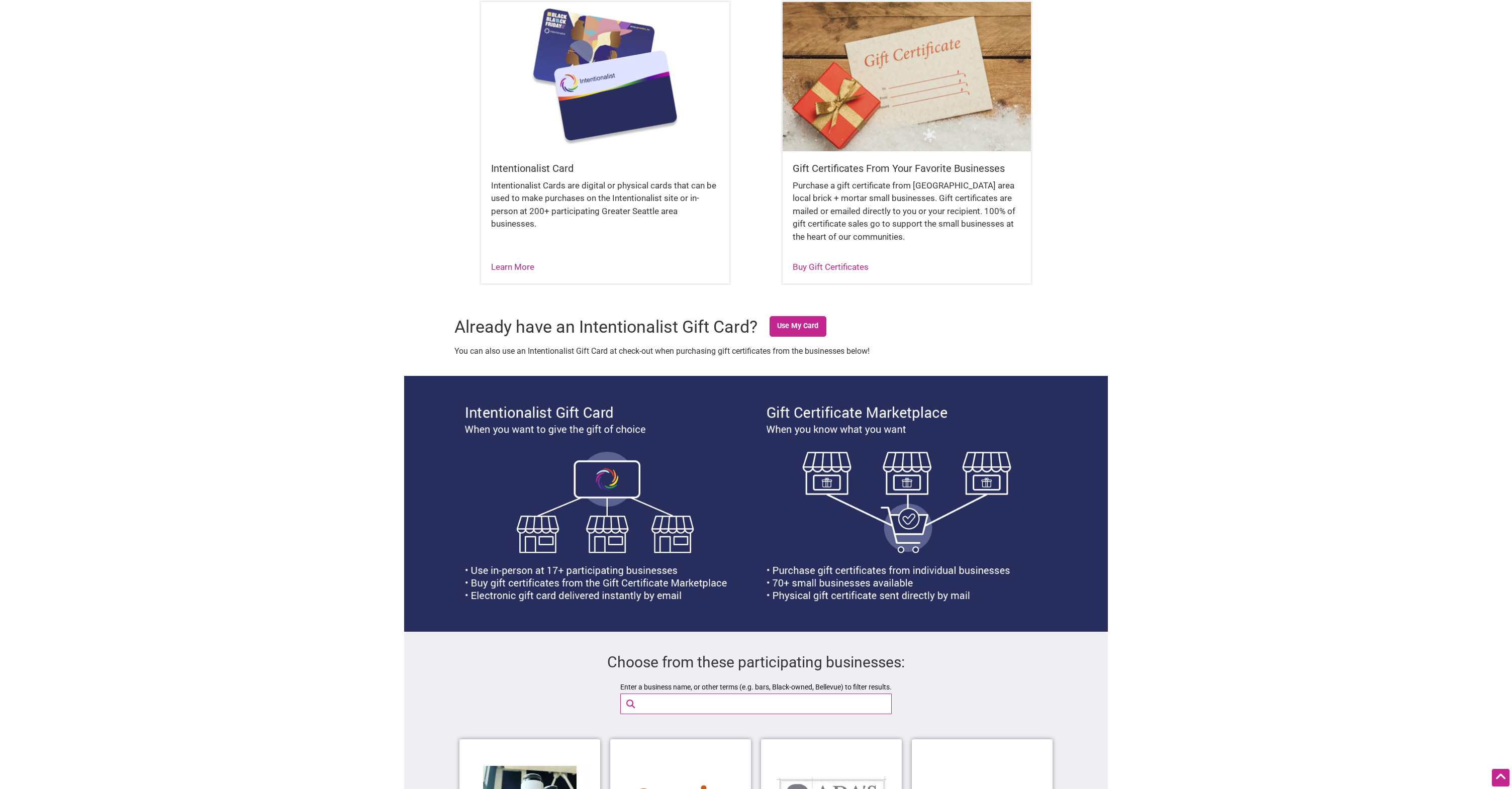
scroll to position [596, 0]
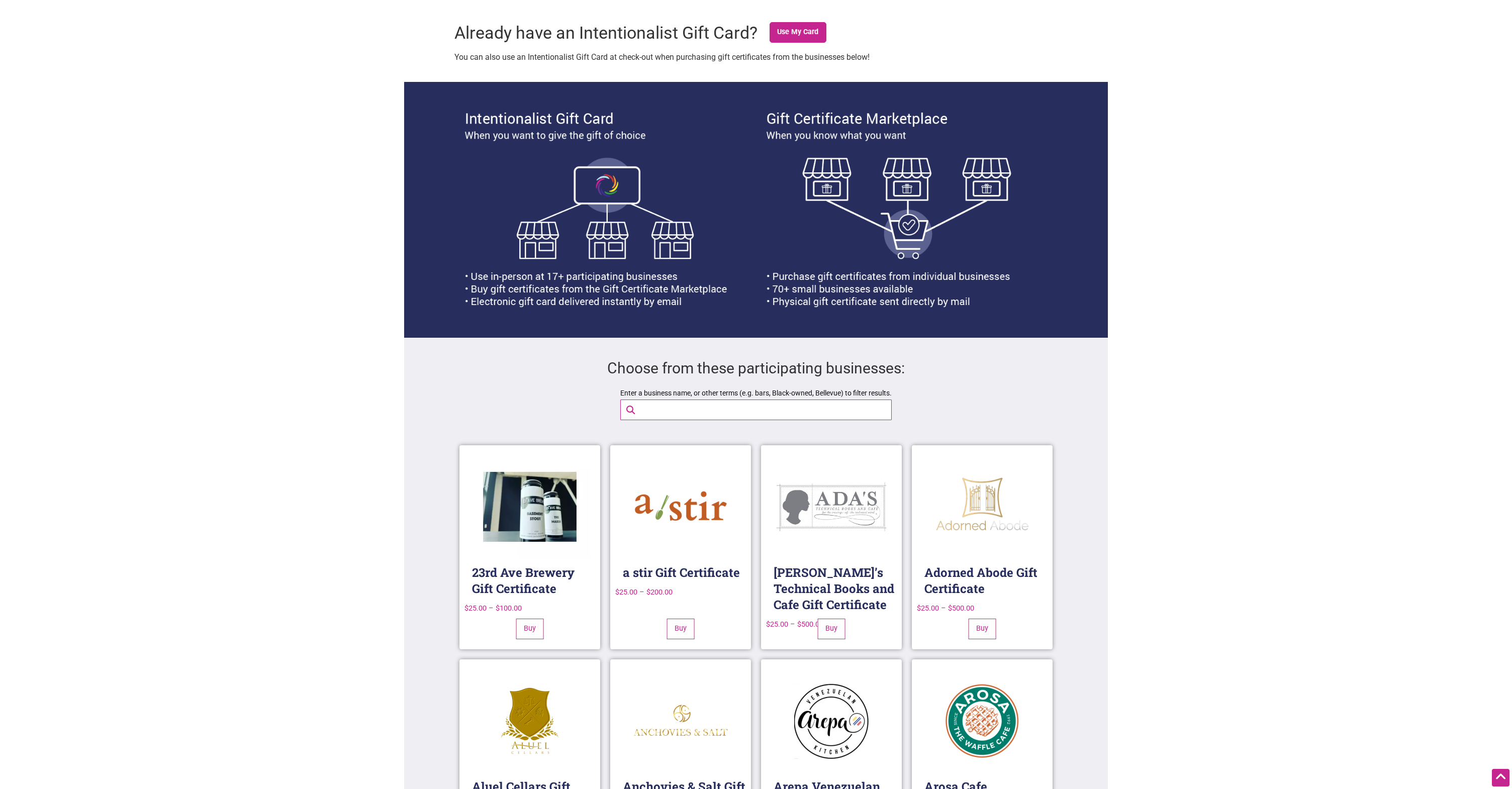
click at [772, 406] on input "Enter a business name, or other terms (e.g. bars, Black-owned, Bellevue) to fil…" at bounding box center [764, 410] width 258 height 20
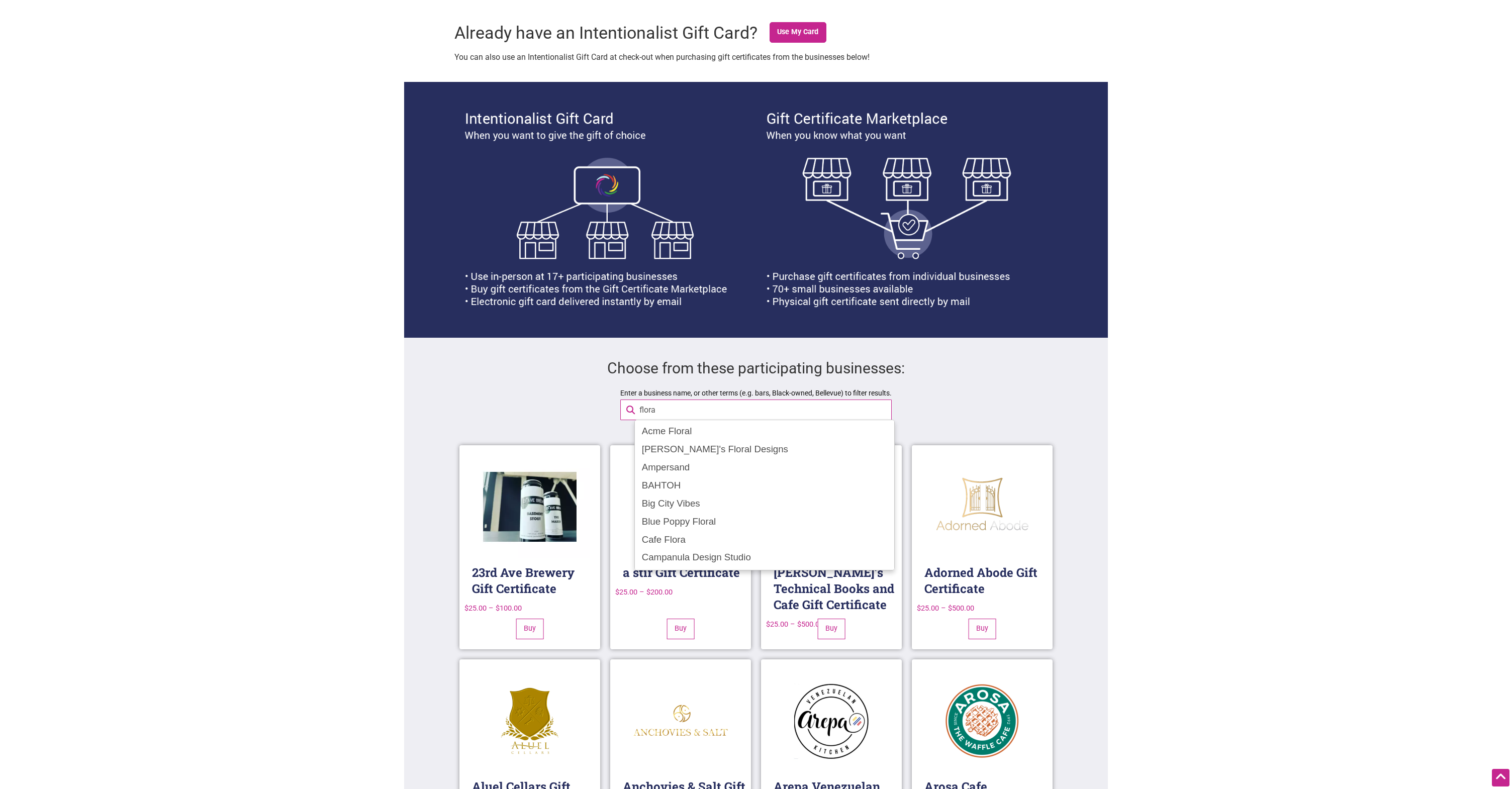
scroll to position [528, 0]
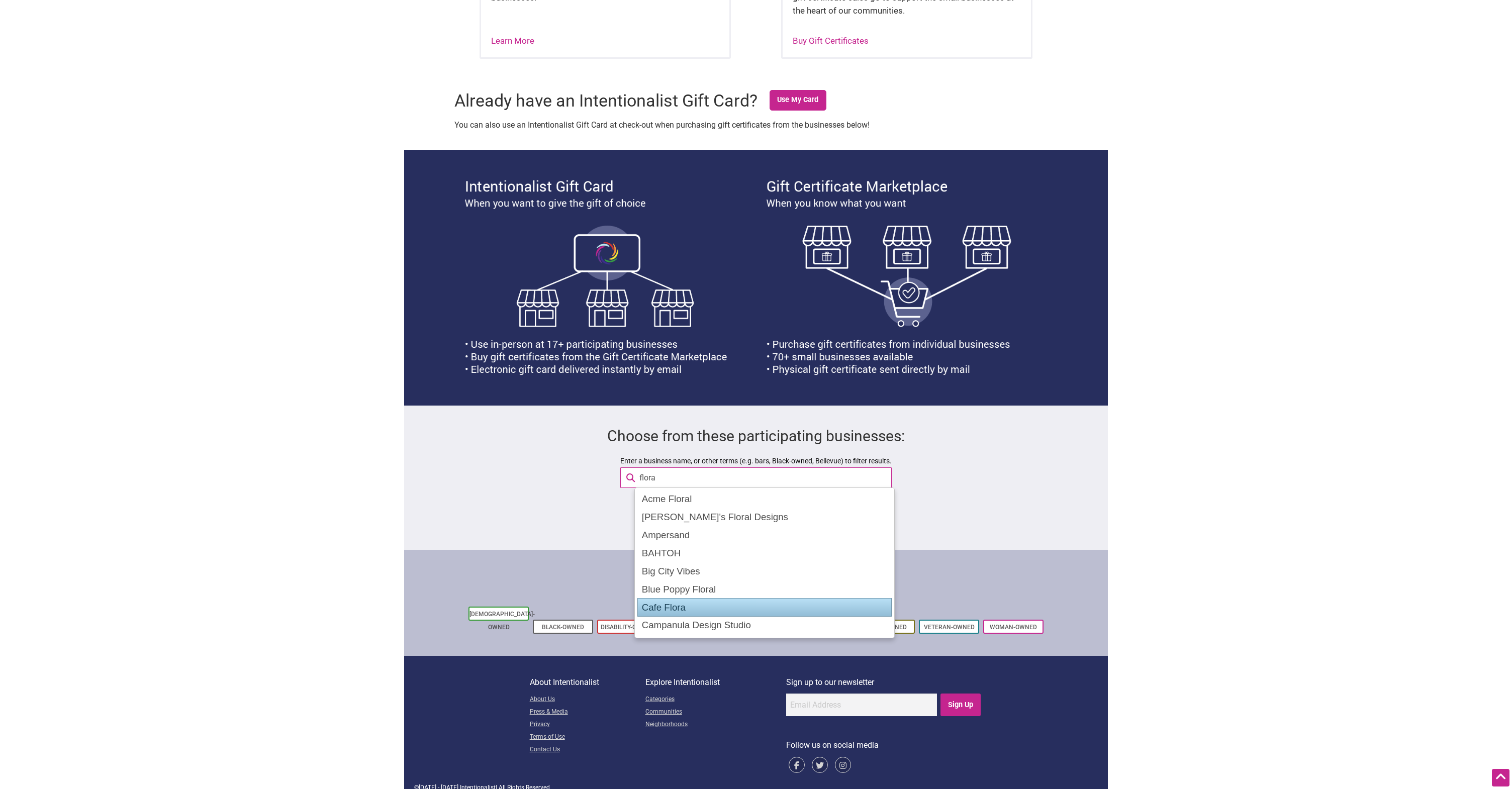
click at [822, 602] on div "Cafe Flora" at bounding box center [764, 607] width 254 height 20
type input "Cafe Flora"
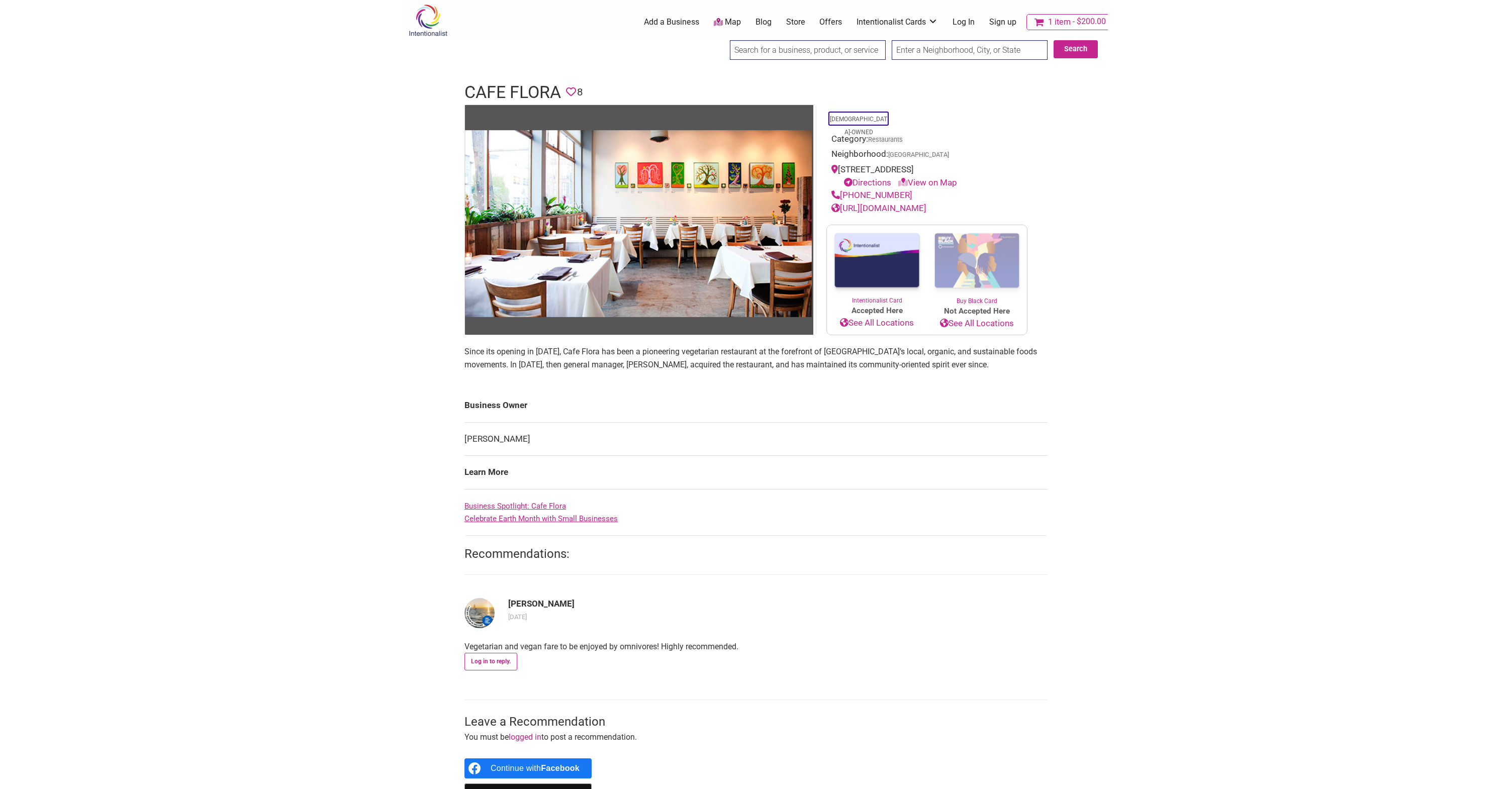
click at [868, 270] on img at bounding box center [876, 261] width 100 height 71
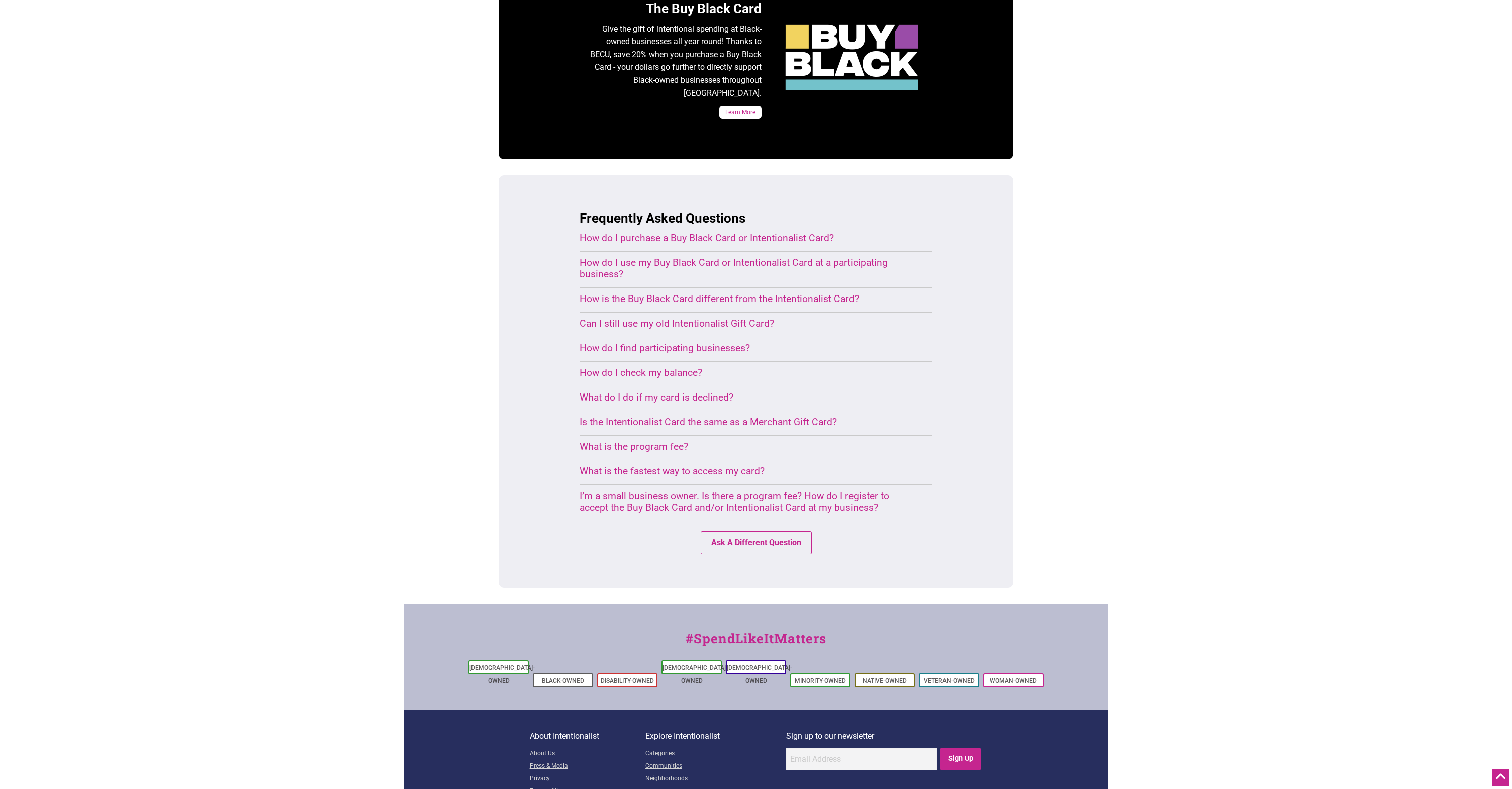
scroll to position [557, 0]
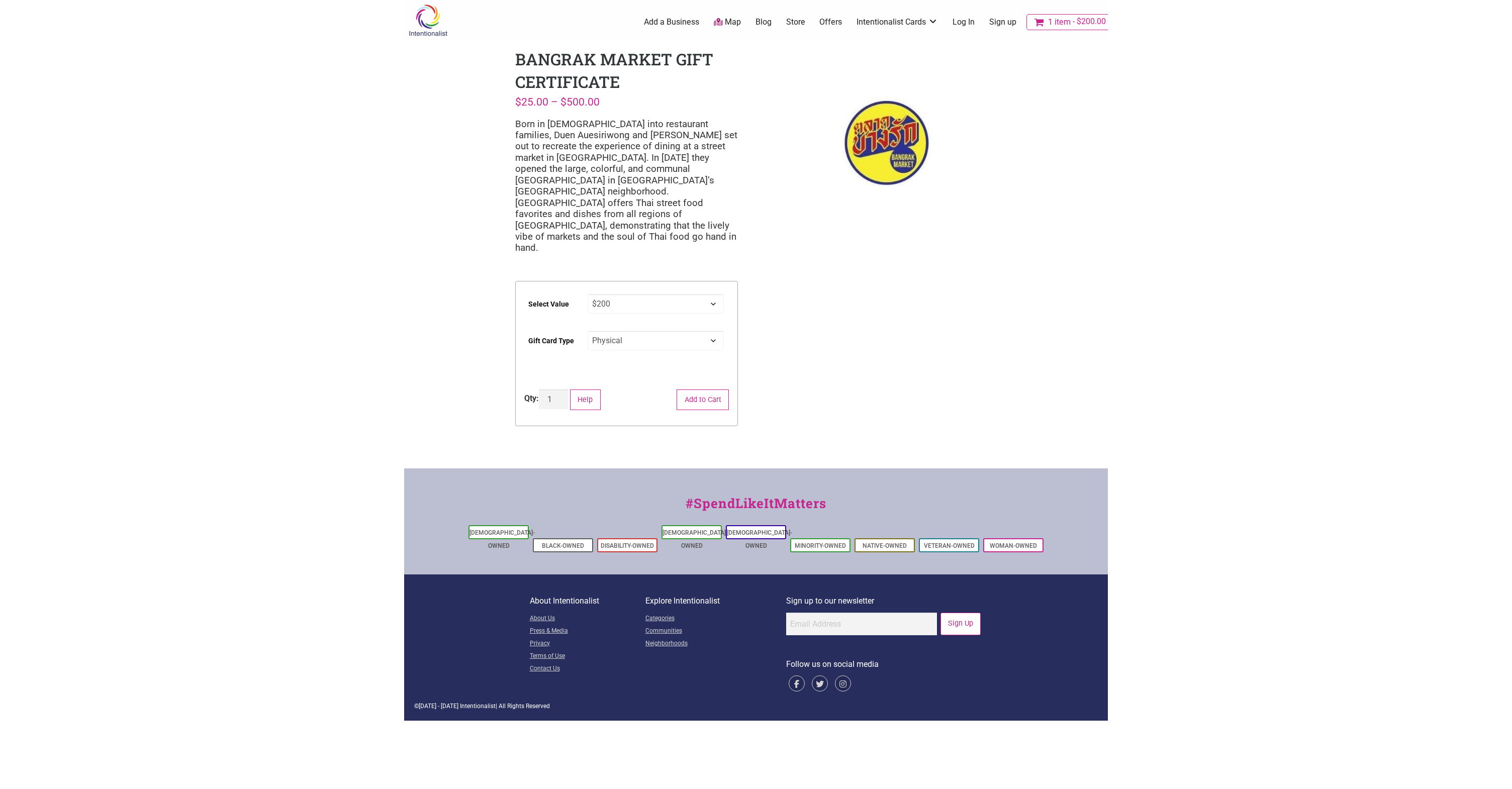
select select "$200"
select select "Physical"
select select "$200"
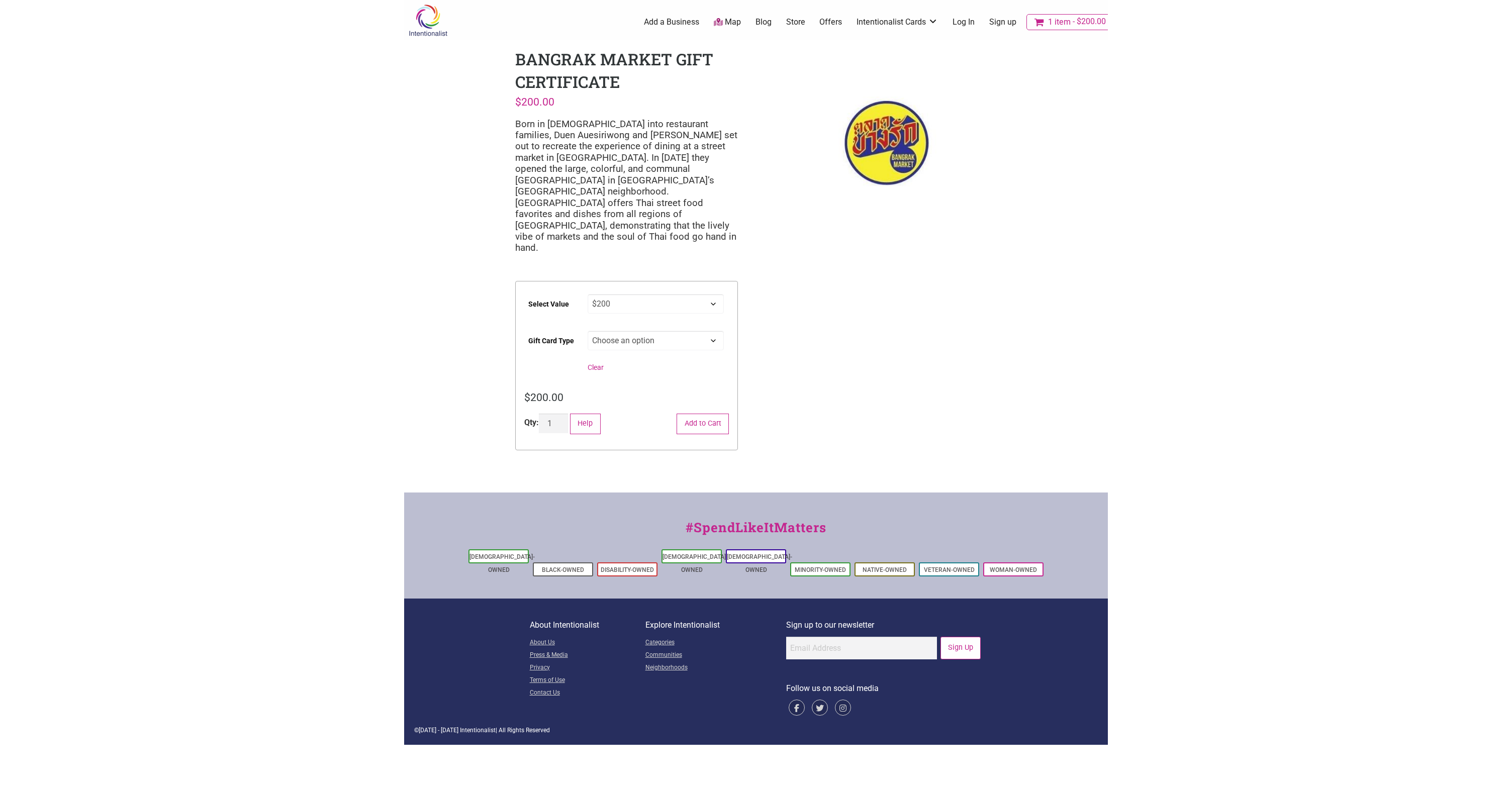
click at [898, 135] on img at bounding box center [885, 143] width 223 height 189
